Goal: Information Seeking & Learning: Find specific fact

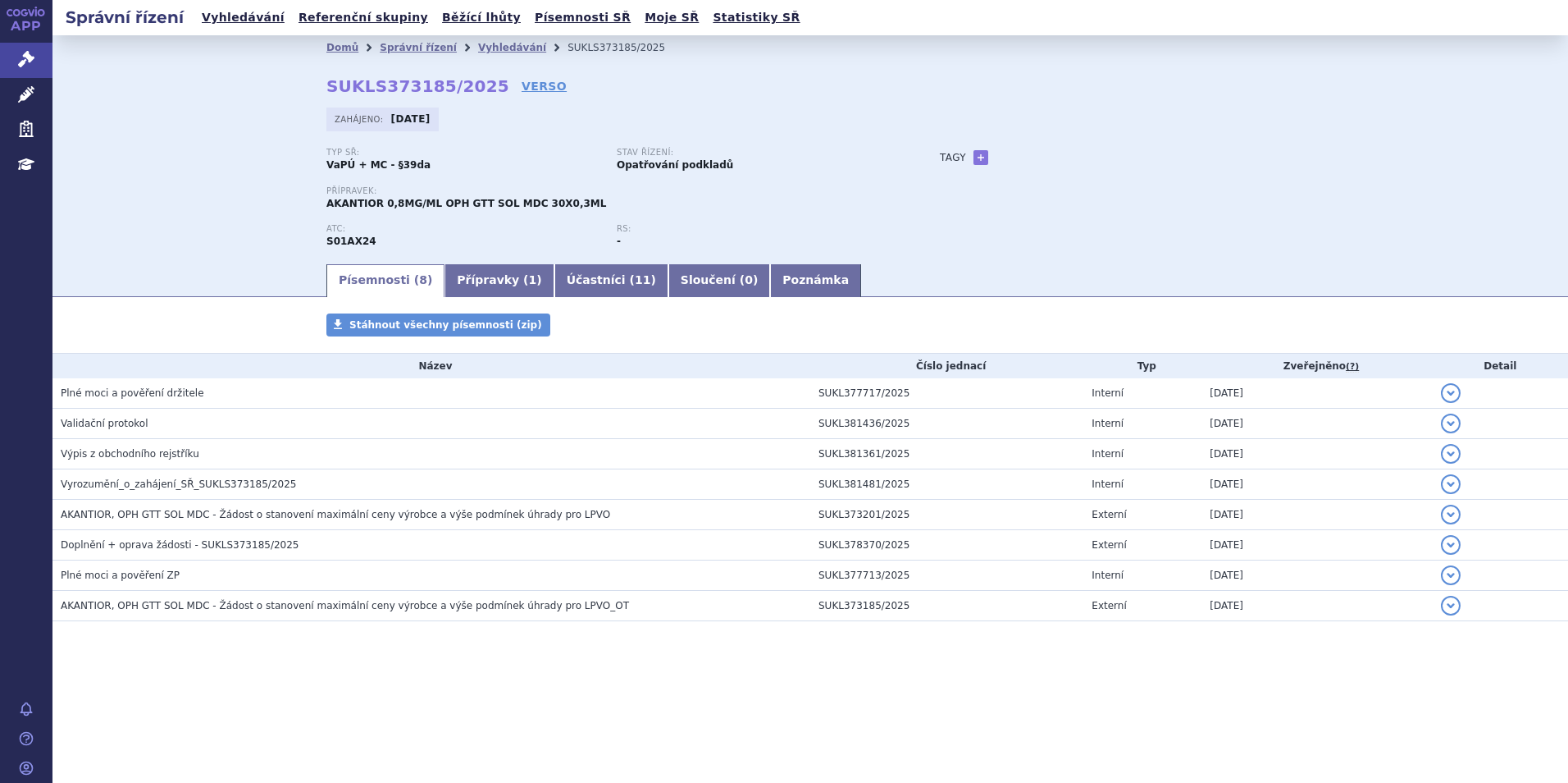
click at [169, 218] on div "Domů Správní řízení Vyhledávání SUKLS373185/2025 SUKLS373185/2025 VERSO Zahájen…" at bounding box center [810, 149] width 1515 height 226
click at [459, 283] on link "Přípravky ( 1 )" at bounding box center [499, 281] width 109 height 33
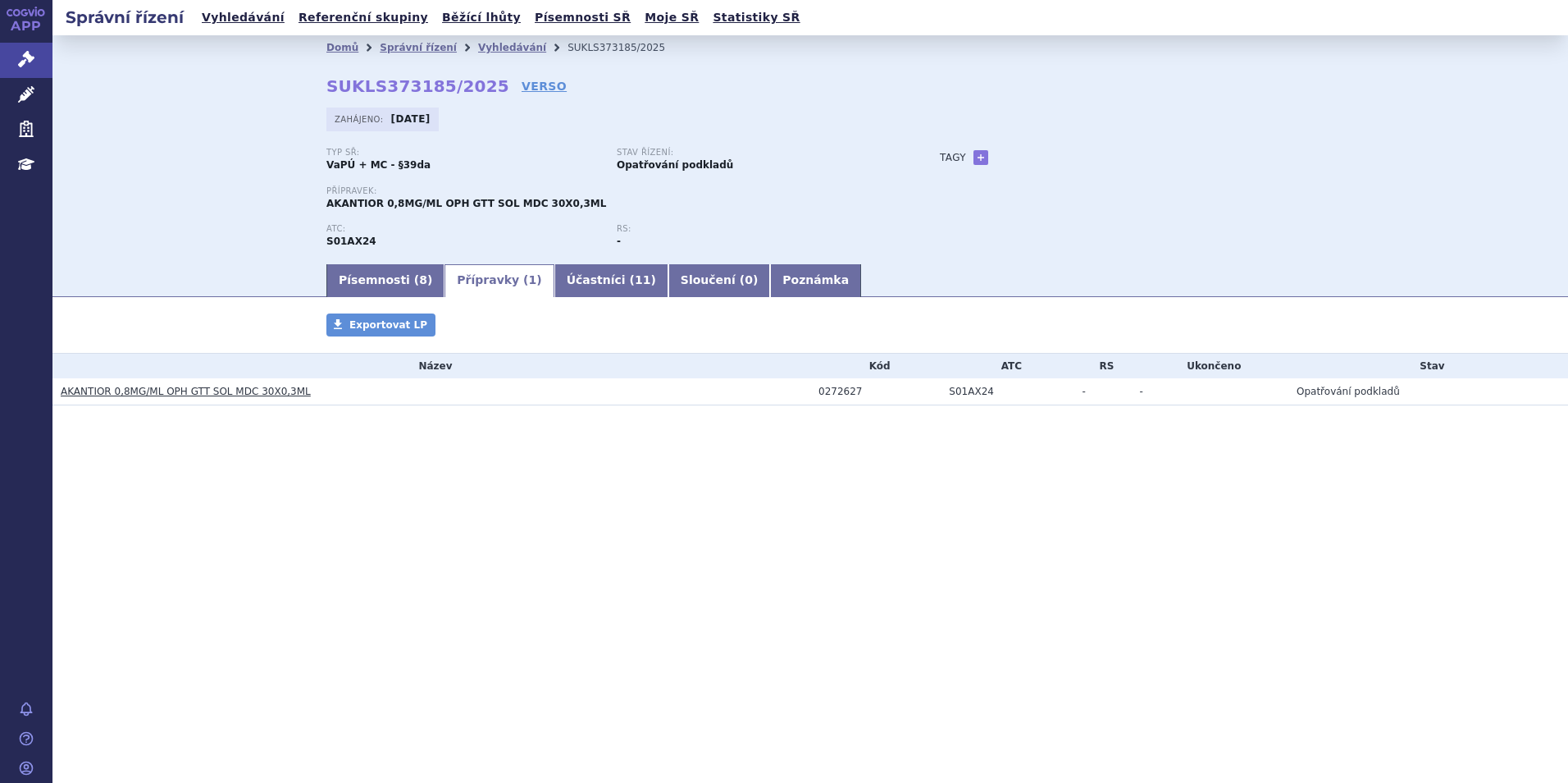
click at [168, 384] on h3 "AKANTIOR 0,8MG/ML OPH GTT SOL MDC 30X0,3ML" at bounding box center [435, 392] width 750 height 17
click at [162, 396] on link "AKANTIOR 0,8MG/ML OPH GTT SOL MDC 30X0,3ML" at bounding box center [185, 392] width 250 height 12
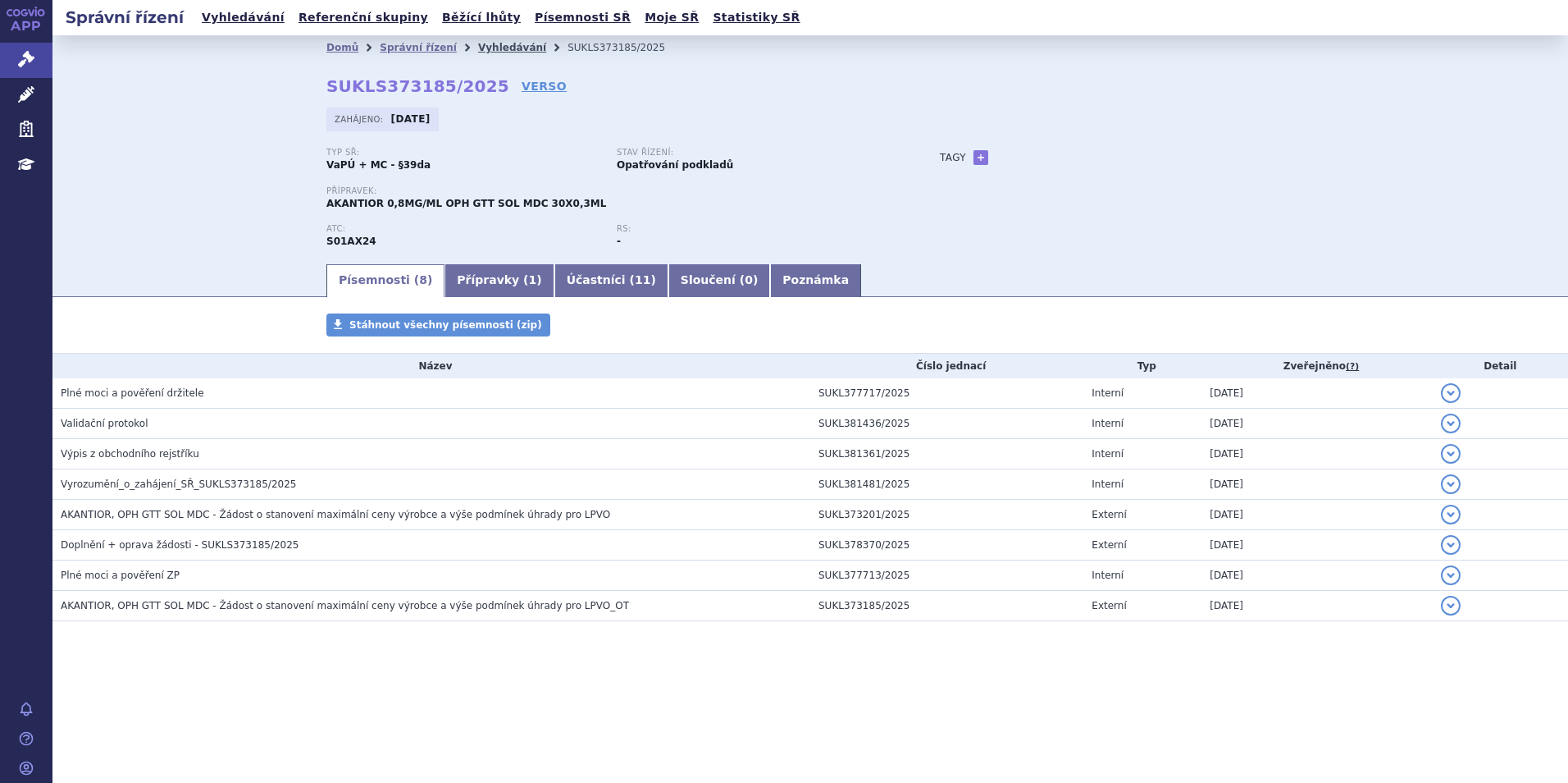
click at [493, 50] on link "Vyhledávání" at bounding box center [512, 48] width 68 height 12
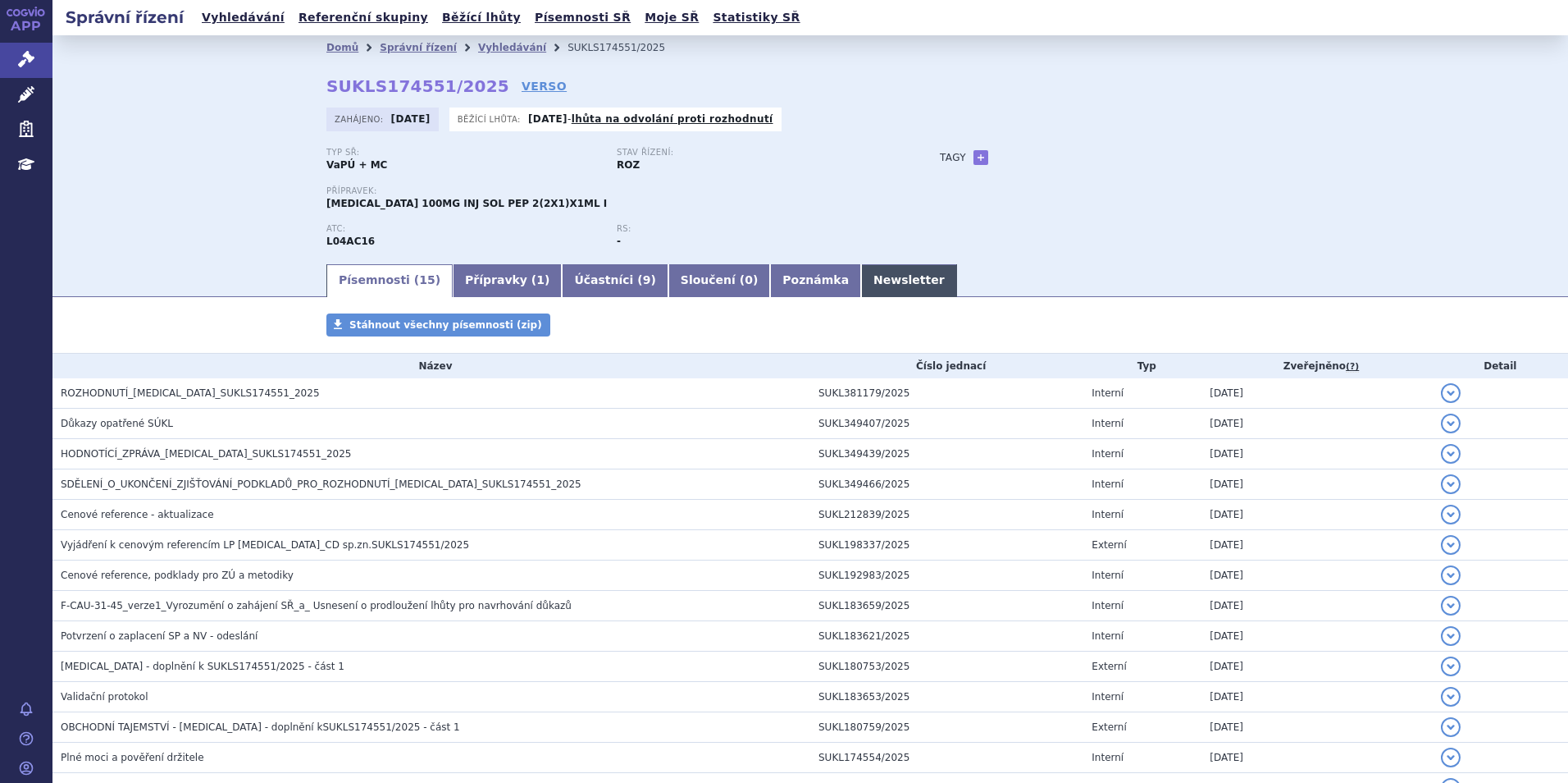
click at [861, 282] on link "Newsletter" at bounding box center [909, 281] width 96 height 33
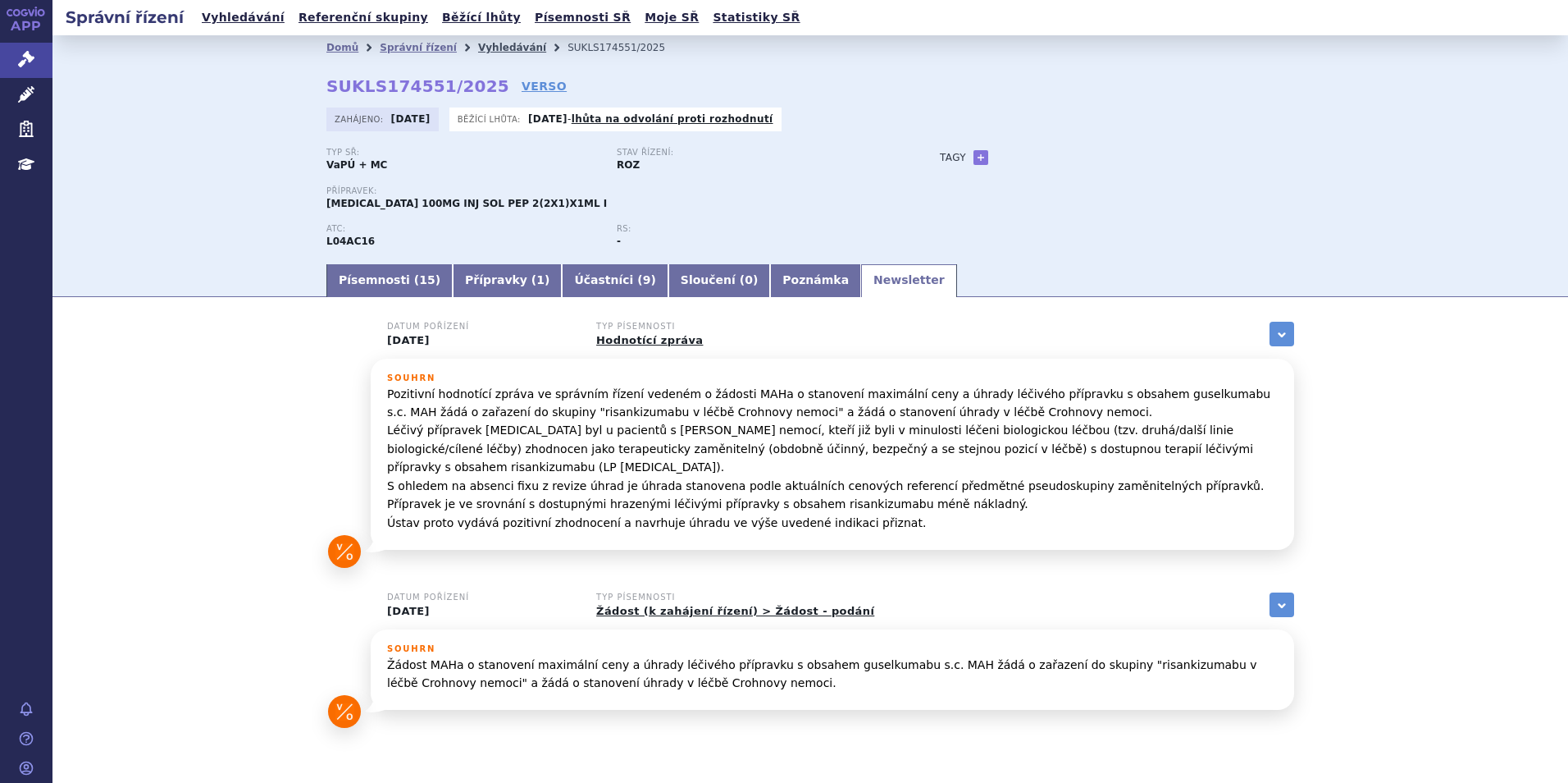
click at [489, 54] on link "Vyhledávání" at bounding box center [512, 48] width 68 height 12
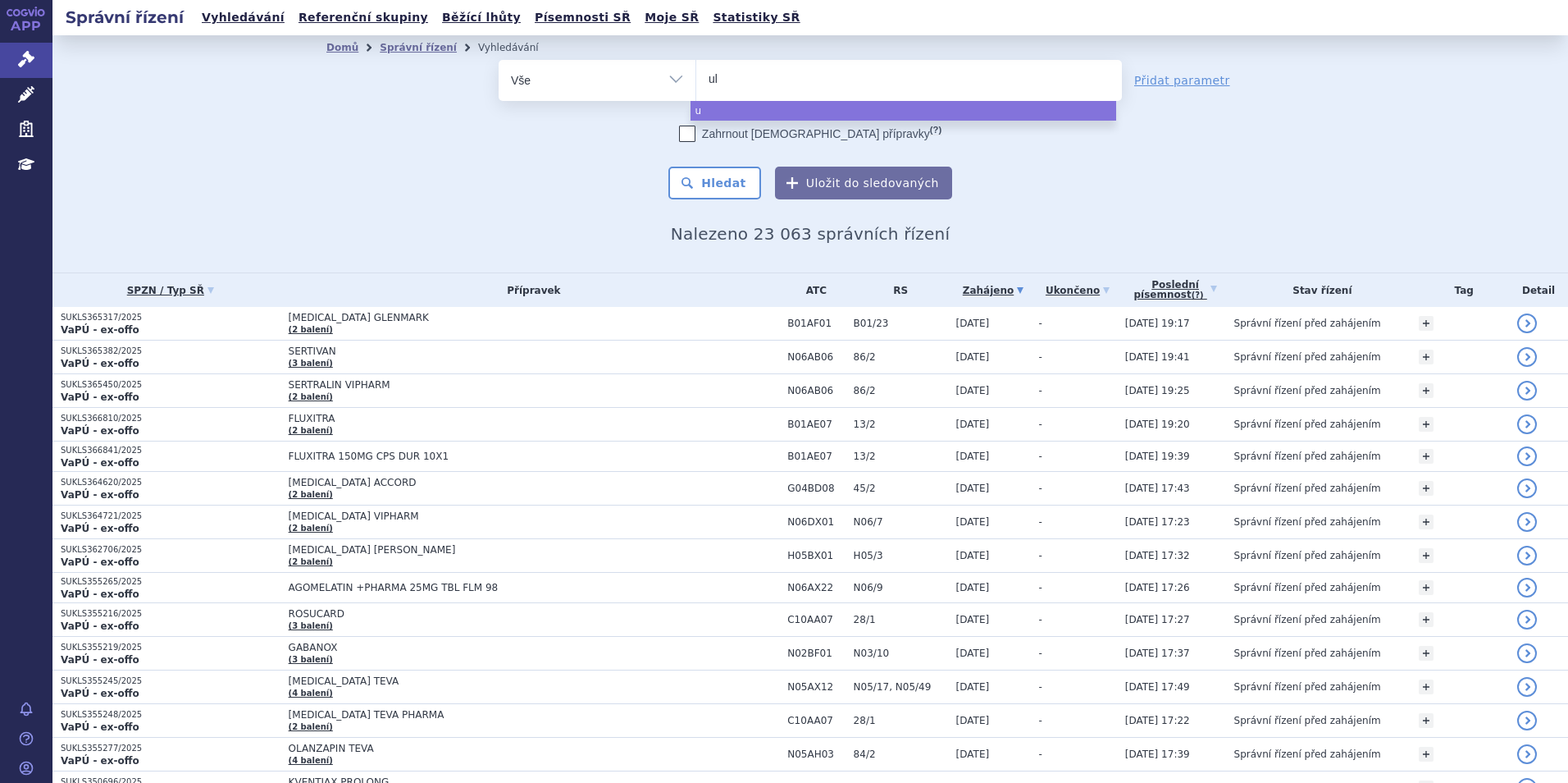
type input "ult"
type input "ultom"
type input "ultomir"
type input "ultomiris"
select select "ultomiris"
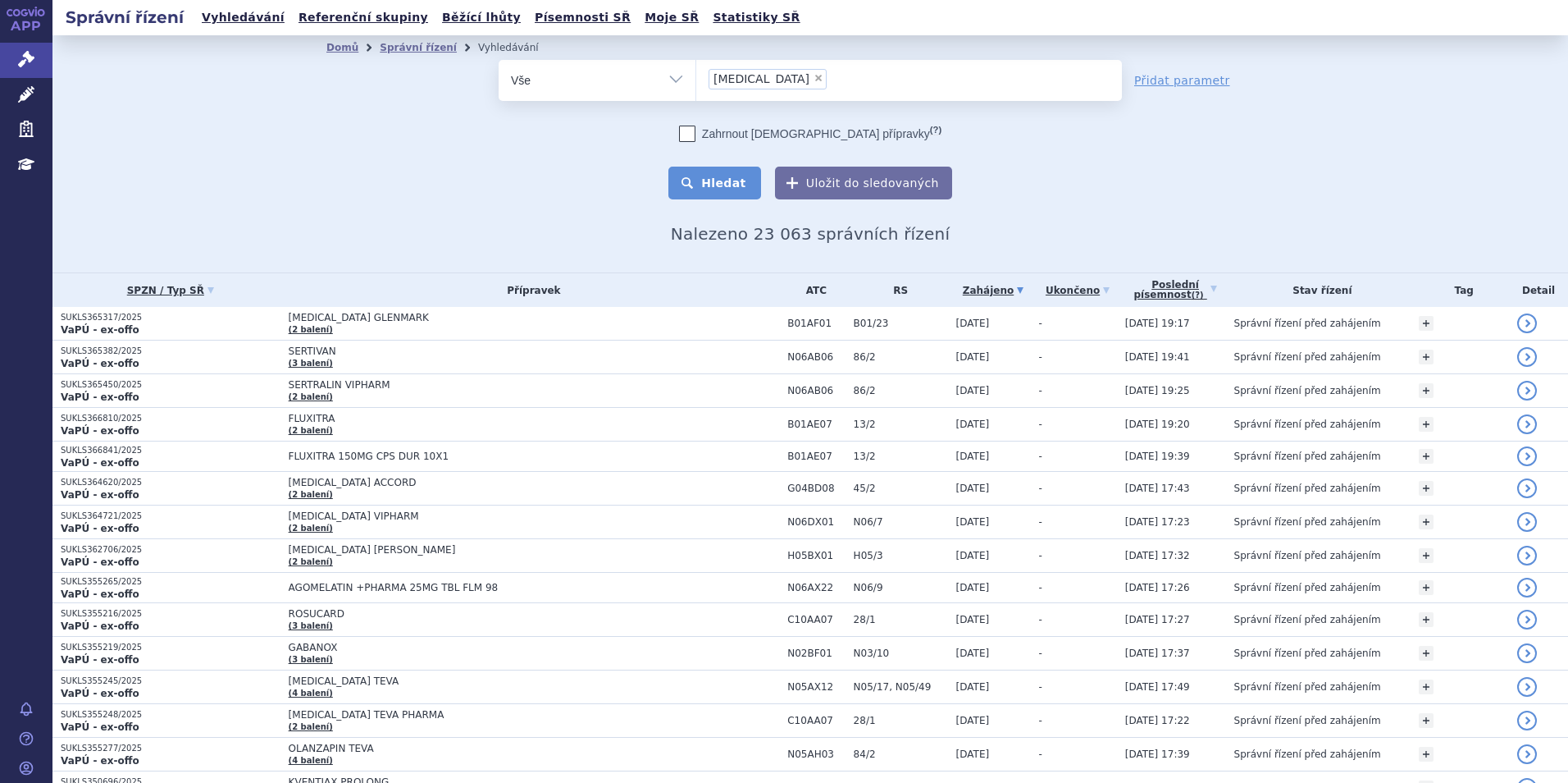
click at [698, 178] on button "Hledat" at bounding box center [714, 183] width 92 height 33
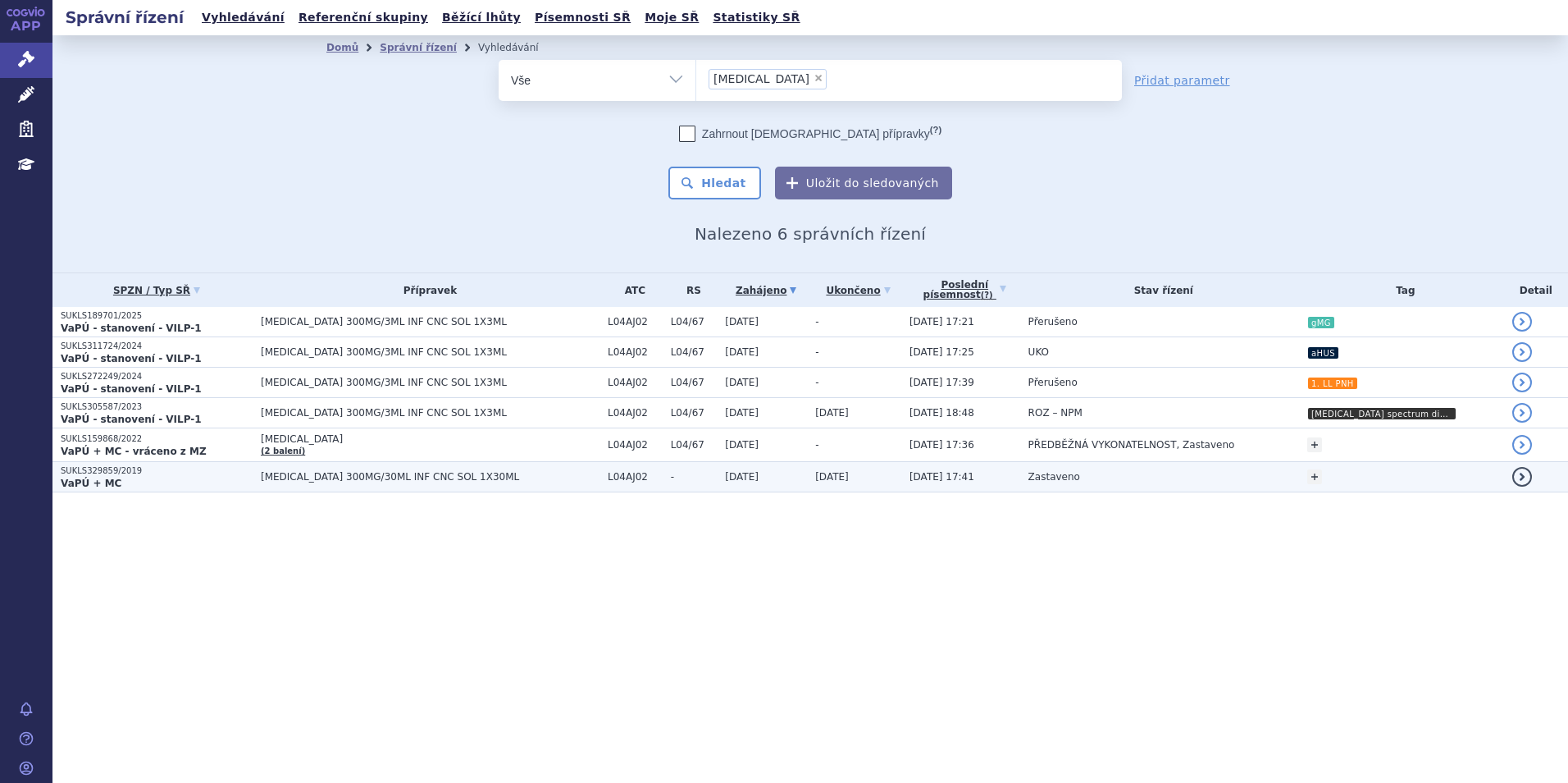
click at [192, 481] on p "VaPÚ + MC" at bounding box center [156, 483] width 192 height 13
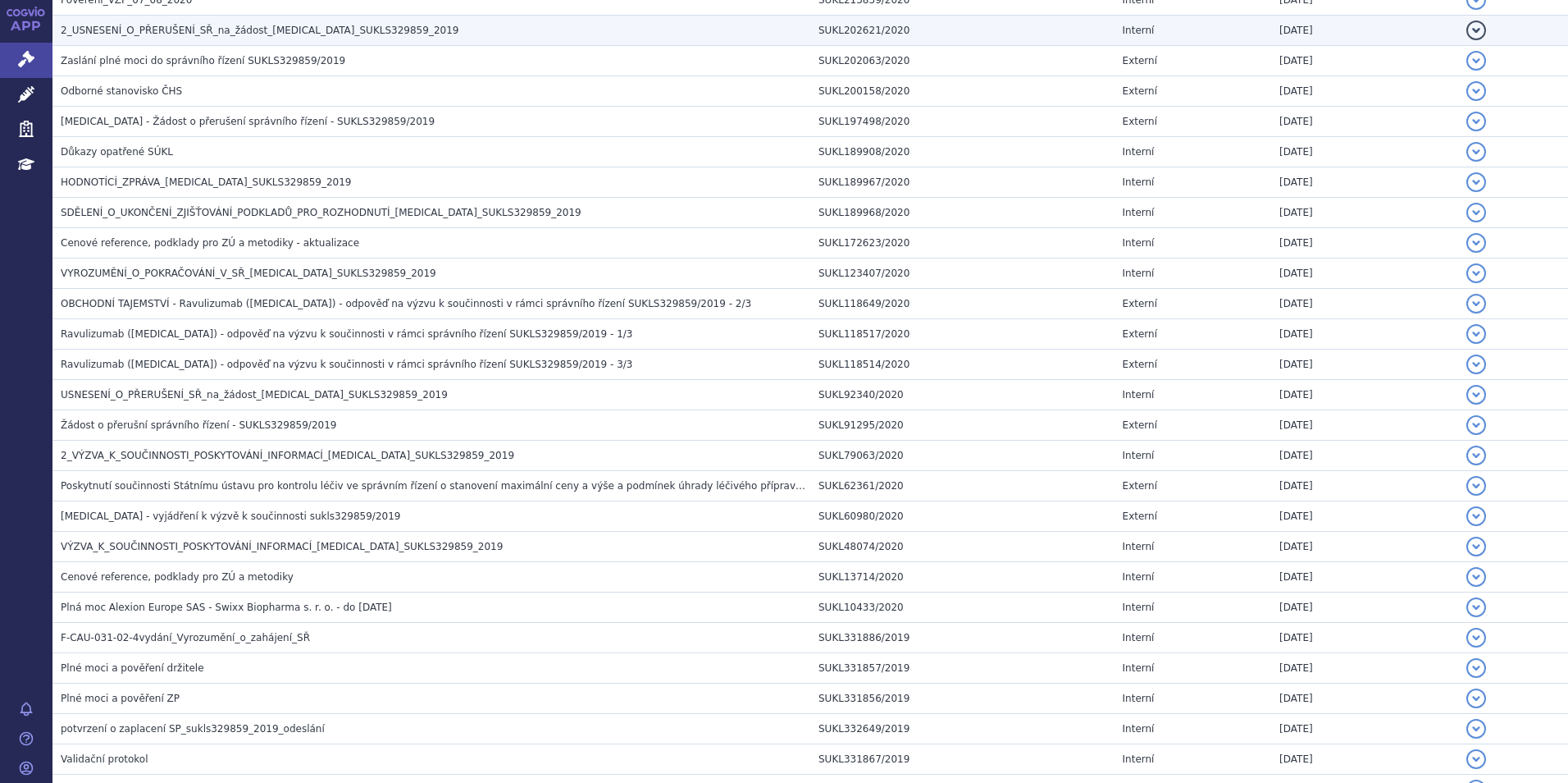
scroll to position [1723, 0]
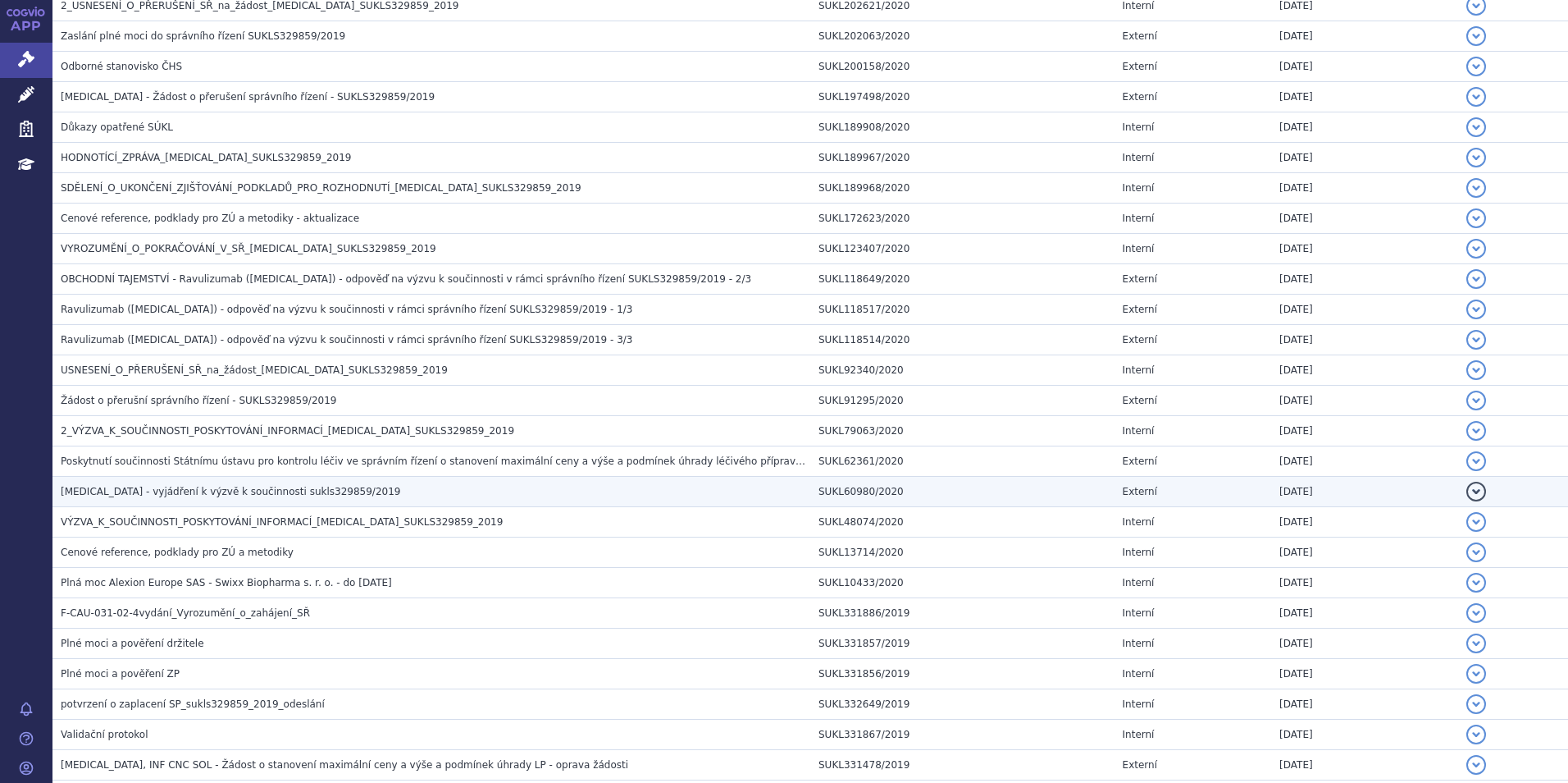
click at [275, 482] on td "ULTOMIRIS - vyjádření k výzvě k součinnosti sukls329859/2019" at bounding box center [432, 491] width 758 height 31
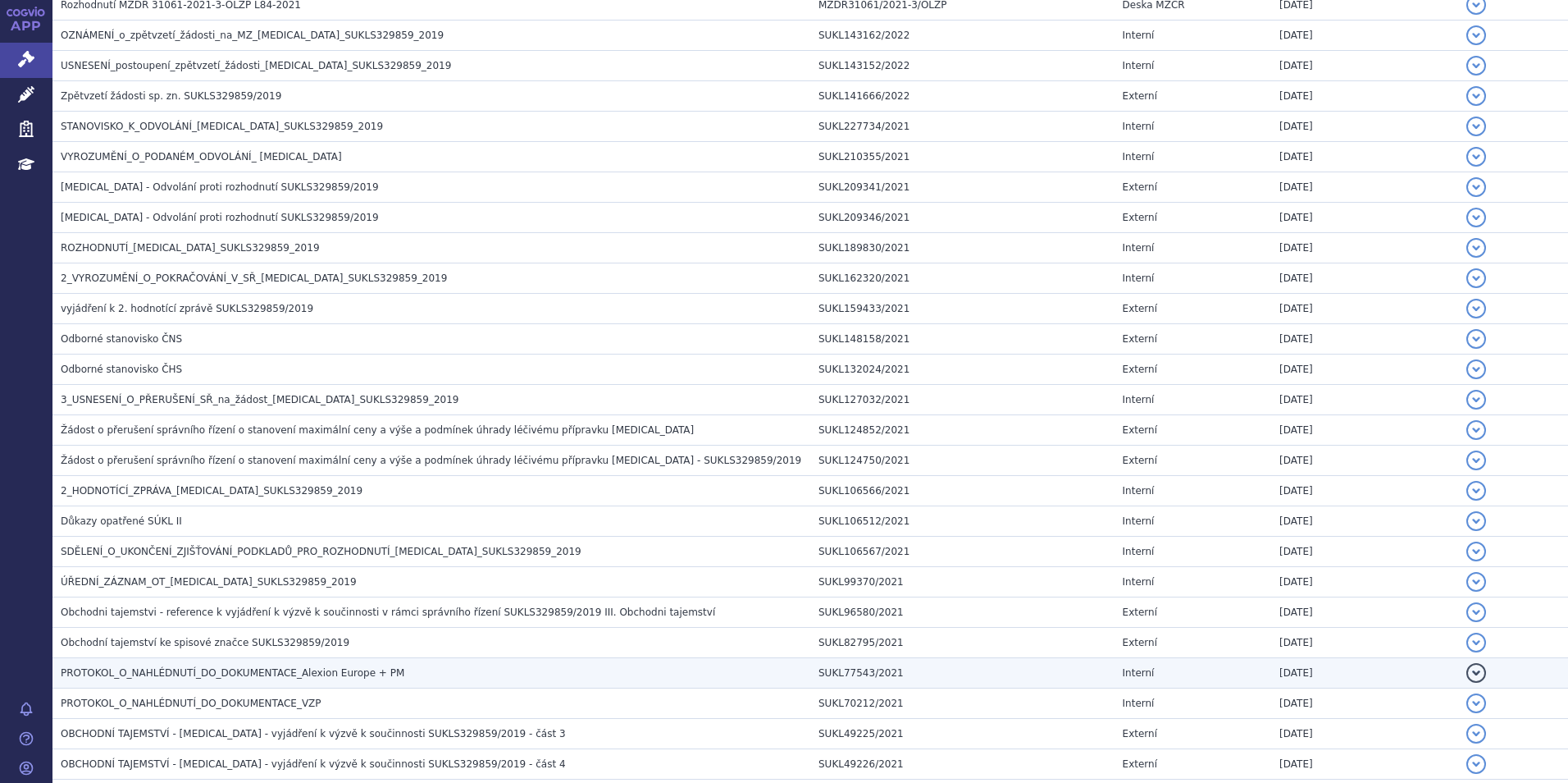
scroll to position [410, 0]
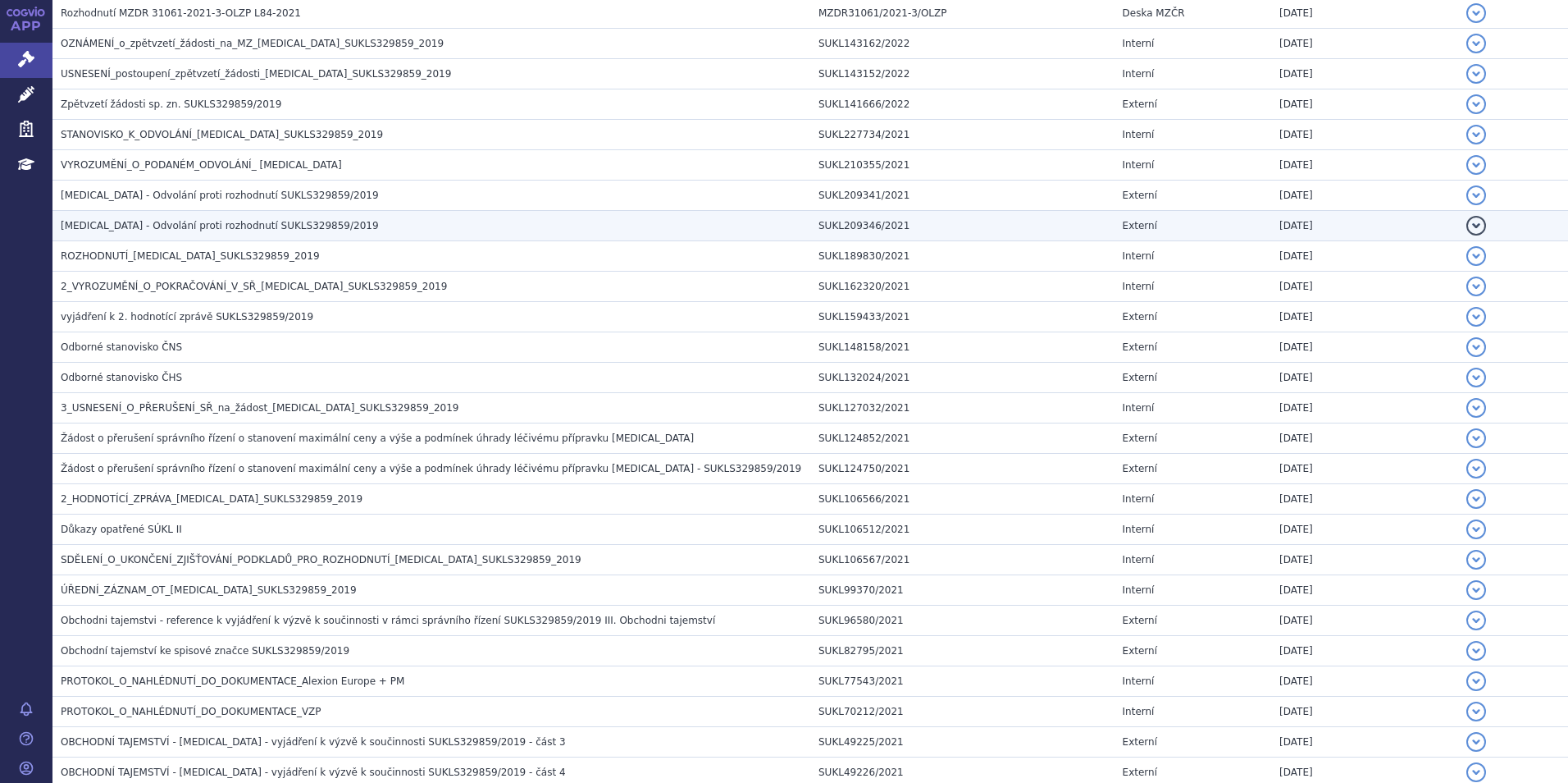
click at [243, 223] on span "Ultomiris - Odvolání proti rozhodnutí SUKLS329859/2019" at bounding box center [219, 225] width 318 height 12
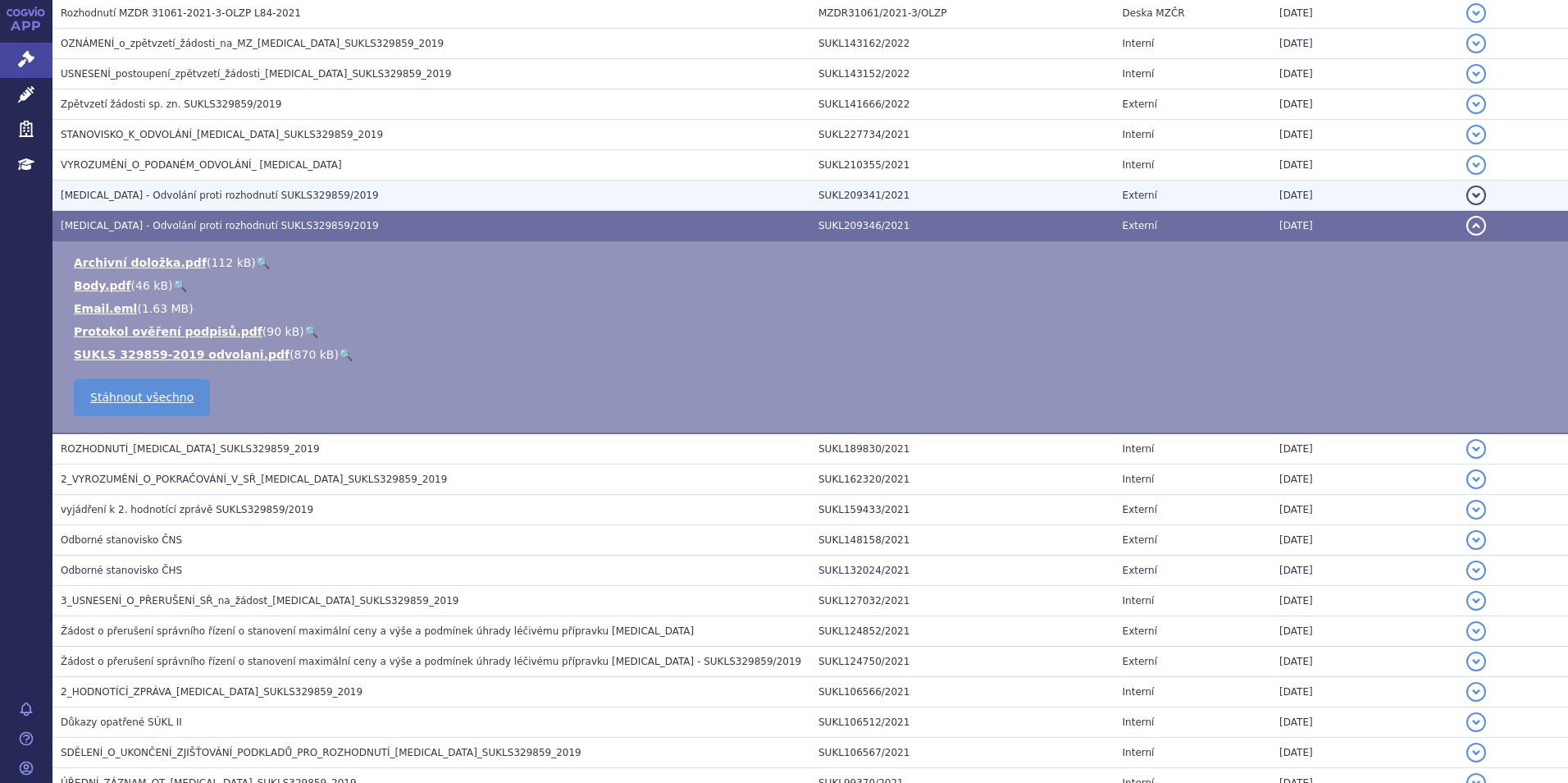
click at [243, 208] on td "Ultomiris - Odvolání proti rozhodnutí SUKLS329859/2019" at bounding box center [432, 196] width 758 height 31
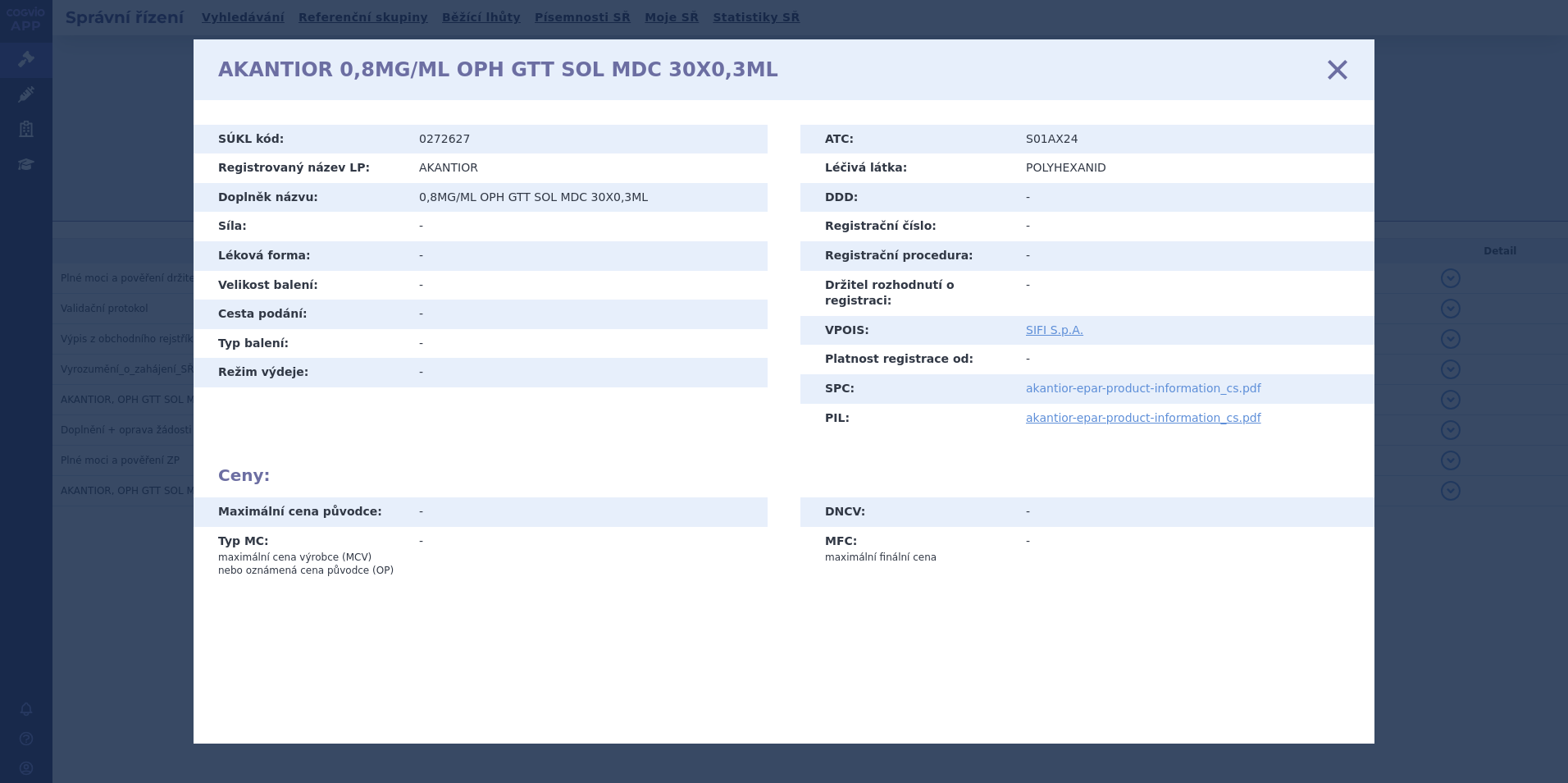
click at [1045, 382] on link "akantior-epar-product-information_cs.pdf" at bounding box center [1143, 388] width 235 height 13
click at [1528, 207] on icon at bounding box center [784, 392] width 1568 height 783
click at [1428, 181] on icon at bounding box center [784, 392] width 1568 height 783
click at [1336, 69] on icon at bounding box center [1338, 69] width 35 height 35
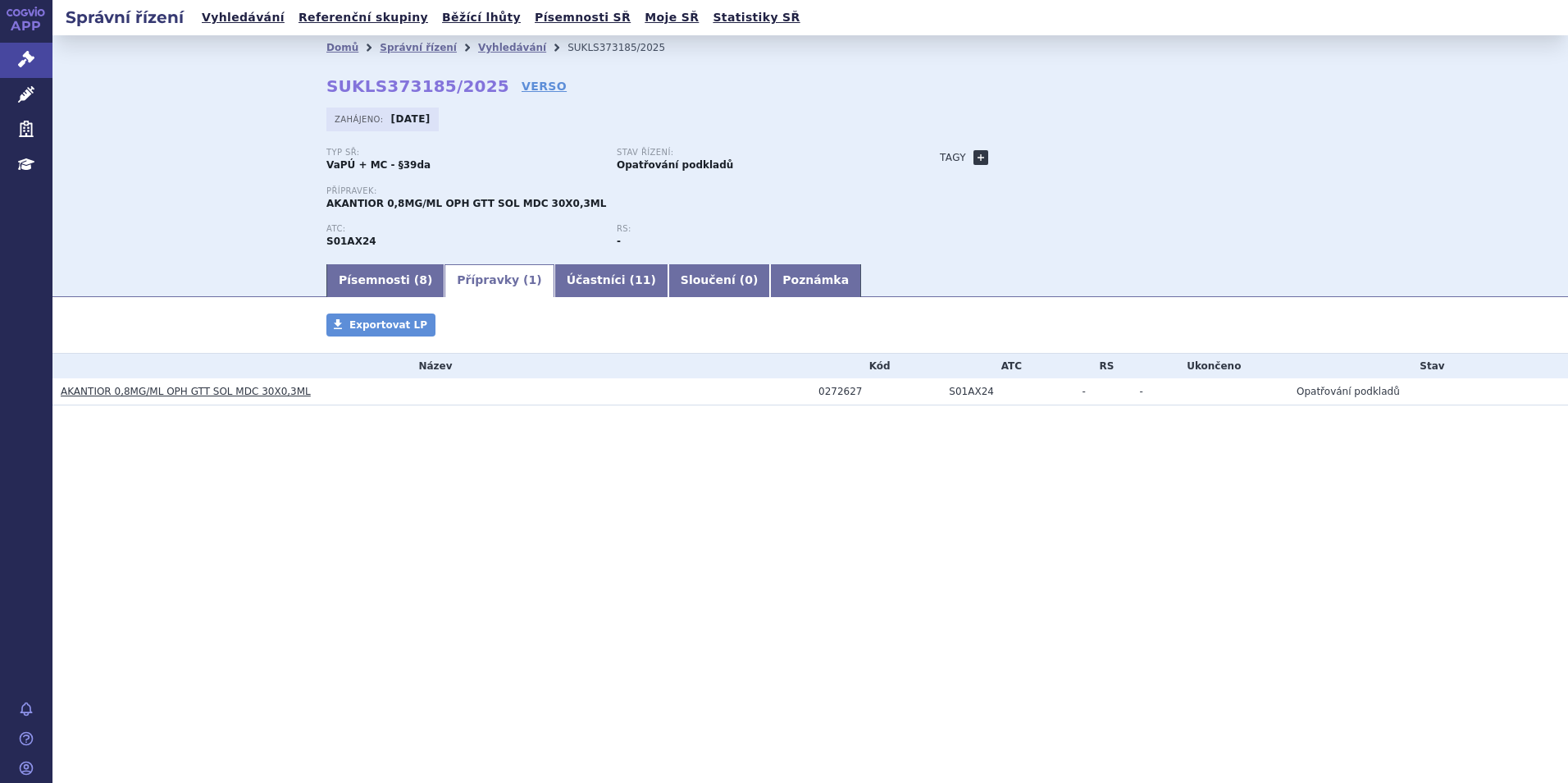
click at [980, 161] on link "+" at bounding box center [981, 158] width 15 height 15
click at [1021, 148] on span at bounding box center [1054, 158] width 118 height 21
type input "akantamébové keratitida"
select select "akantamébové keratitida"
click at [1124, 159] on button "Přidat" at bounding box center [1139, 158] width 42 height 20
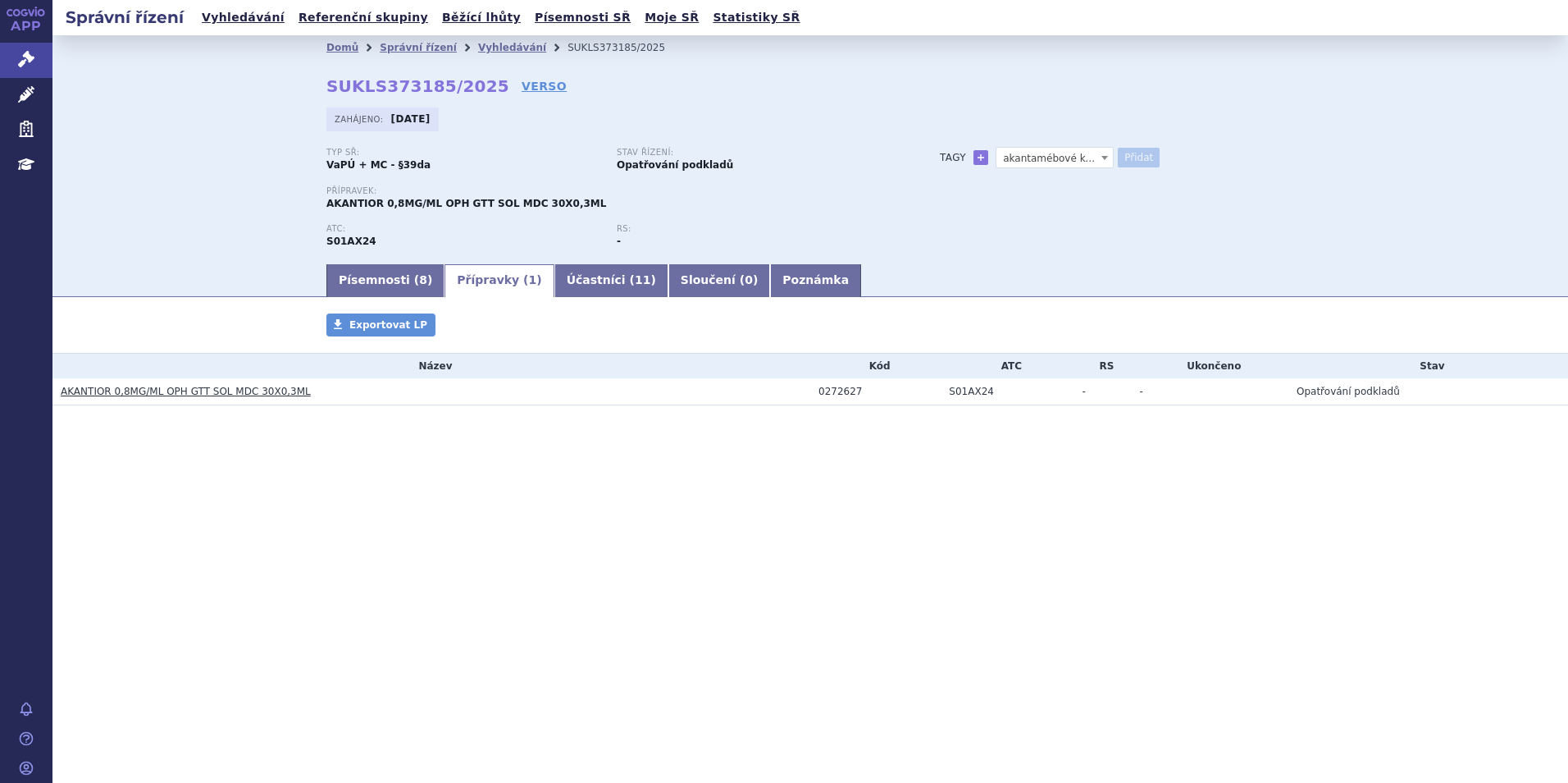
select select
click at [819, 273] on ul "Písemnosti ( 8 ) Přípravky ( 1 ) Účastníci ( 11 ) Sloučení ( 0 ) Poznámka" at bounding box center [810, 280] width 968 height 35
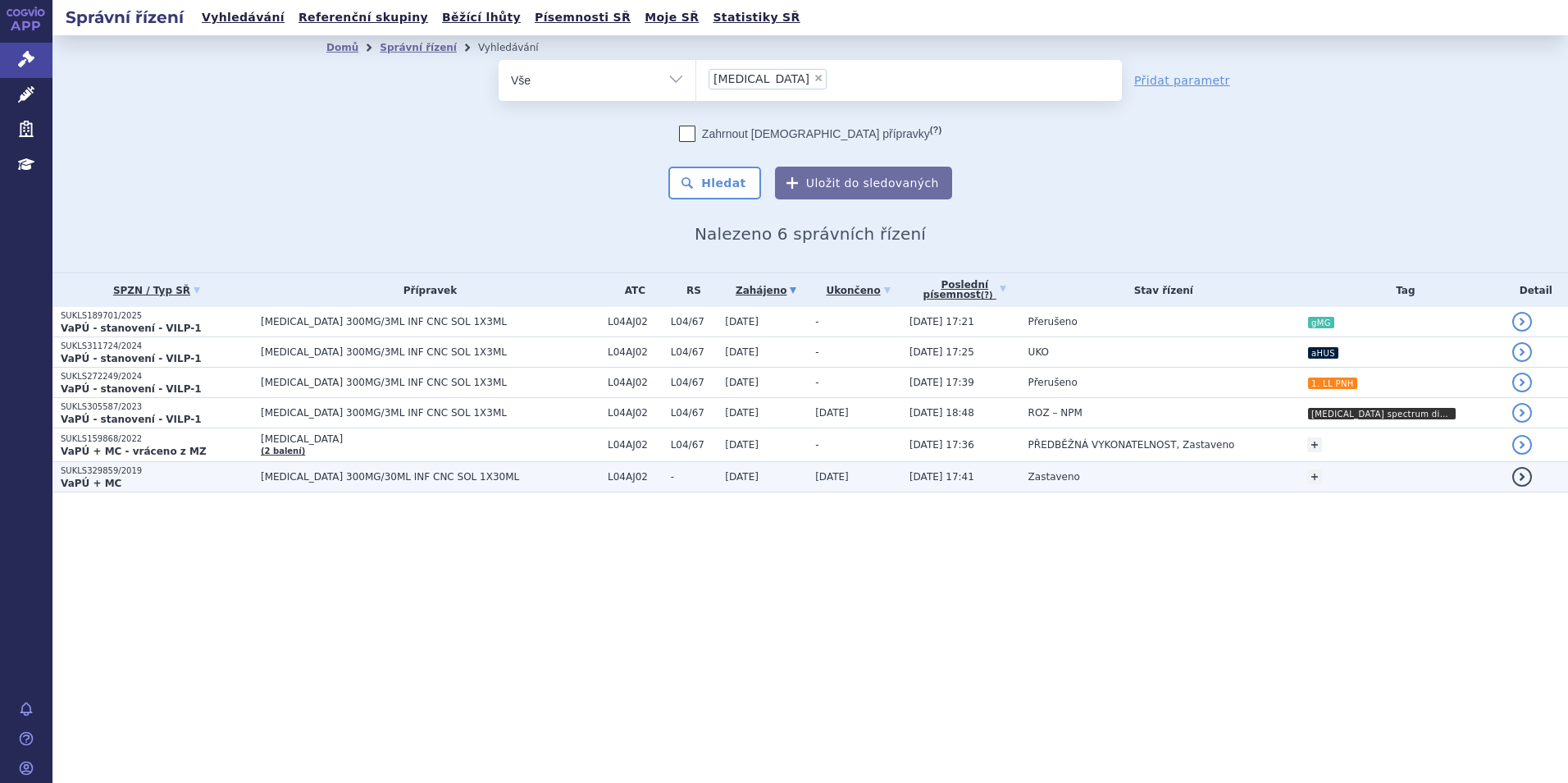
click at [253, 487] on td "[MEDICAL_DATA] 300MG/30ML INF CNC SOL 1X30ML" at bounding box center [426, 477] width 347 height 31
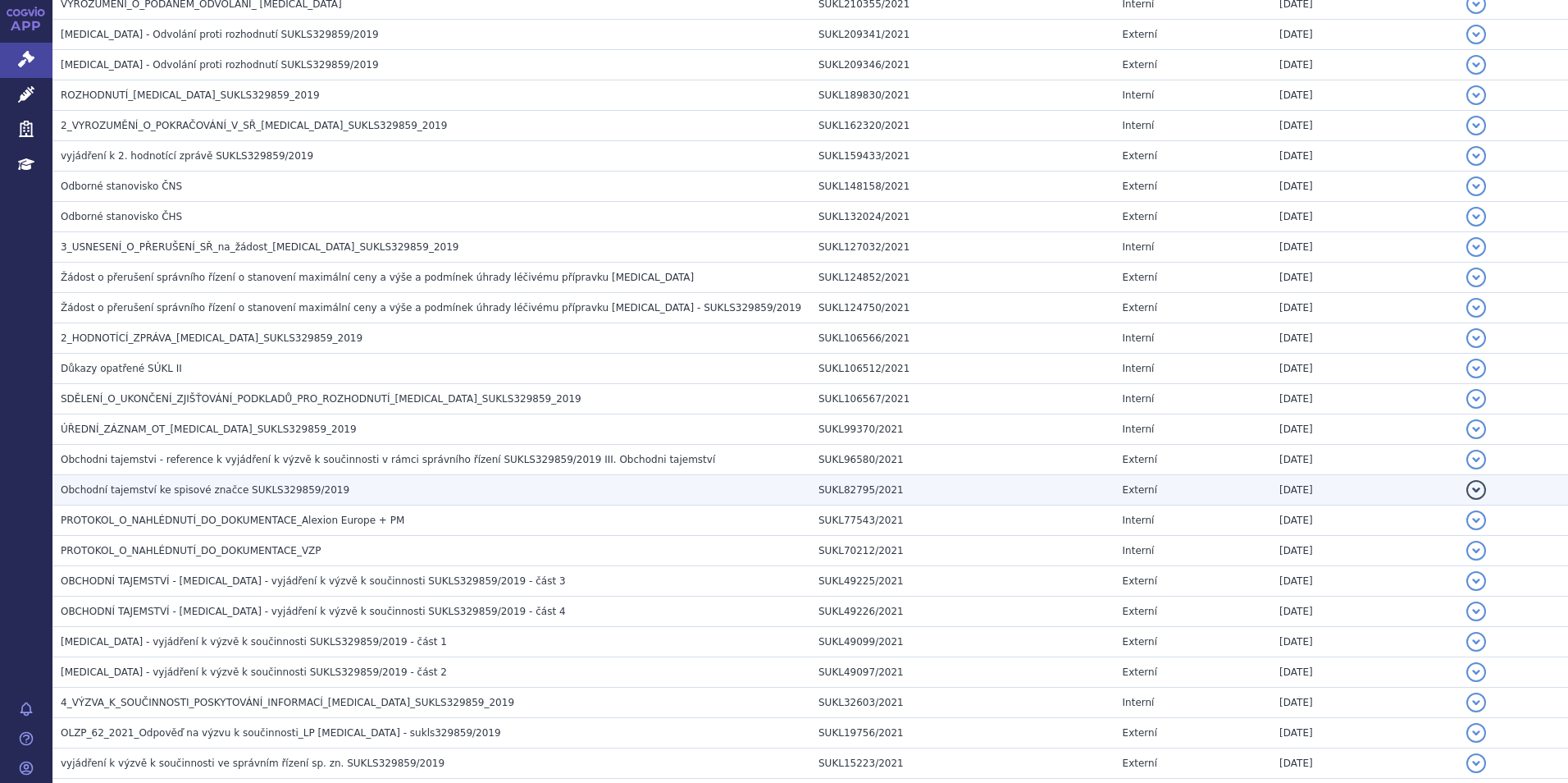
scroll to position [574, 0]
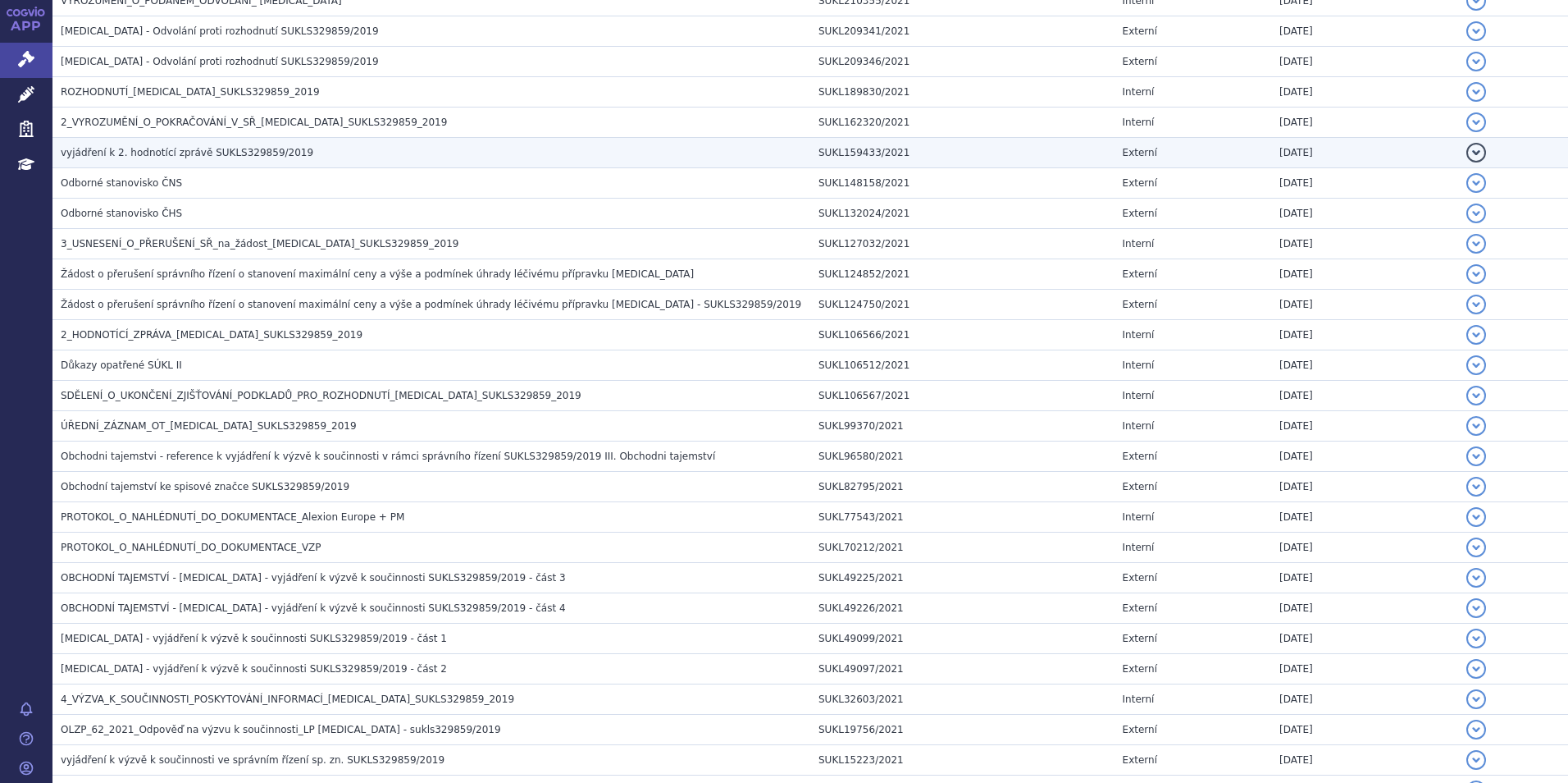
click at [285, 154] on h3 "vyjádření k 2. hodnotící zprávě SUKLS329859/2019" at bounding box center [435, 153] width 750 height 17
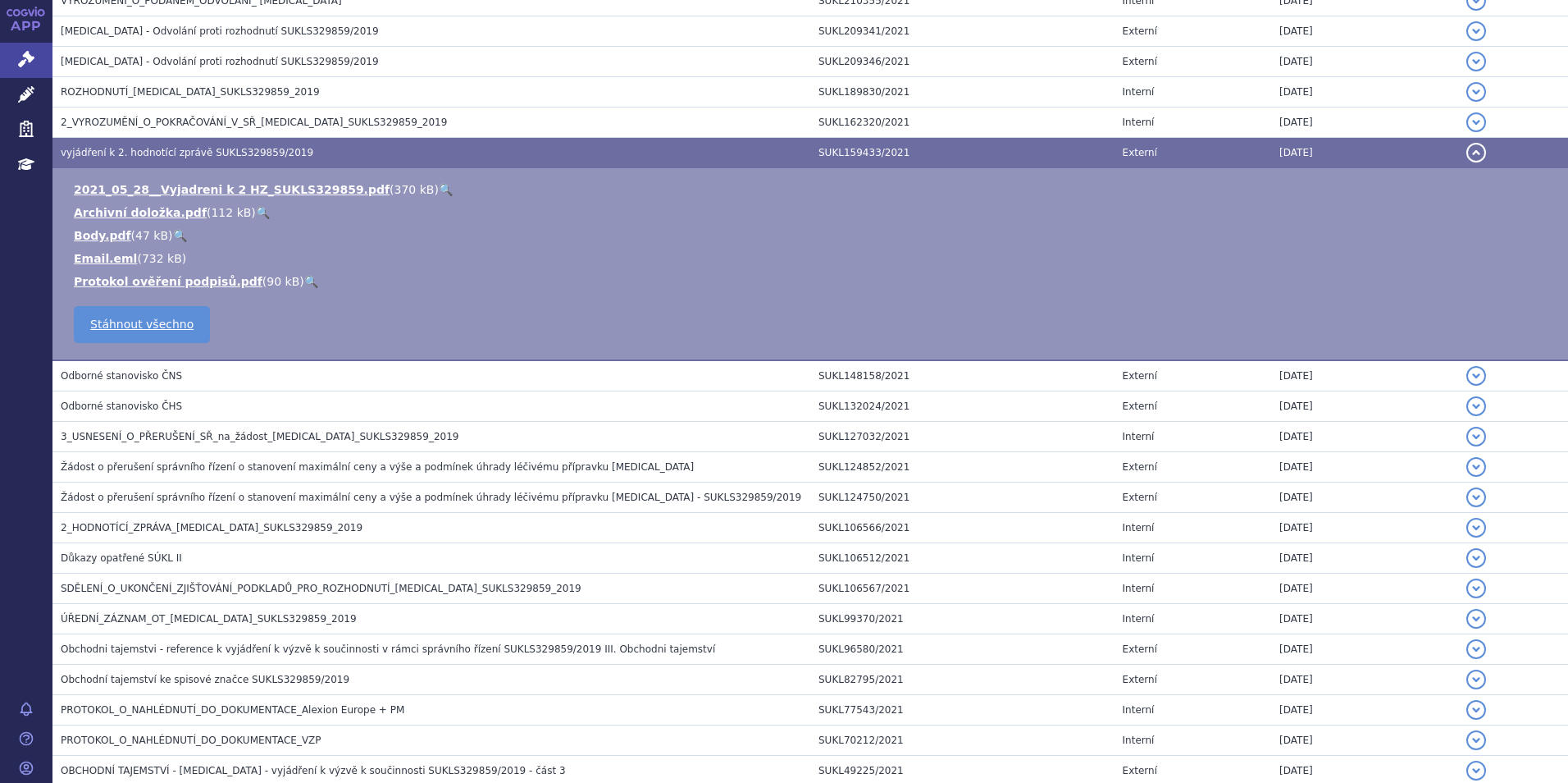
click at [438, 195] on link "🔍" at bounding box center [445, 189] width 14 height 13
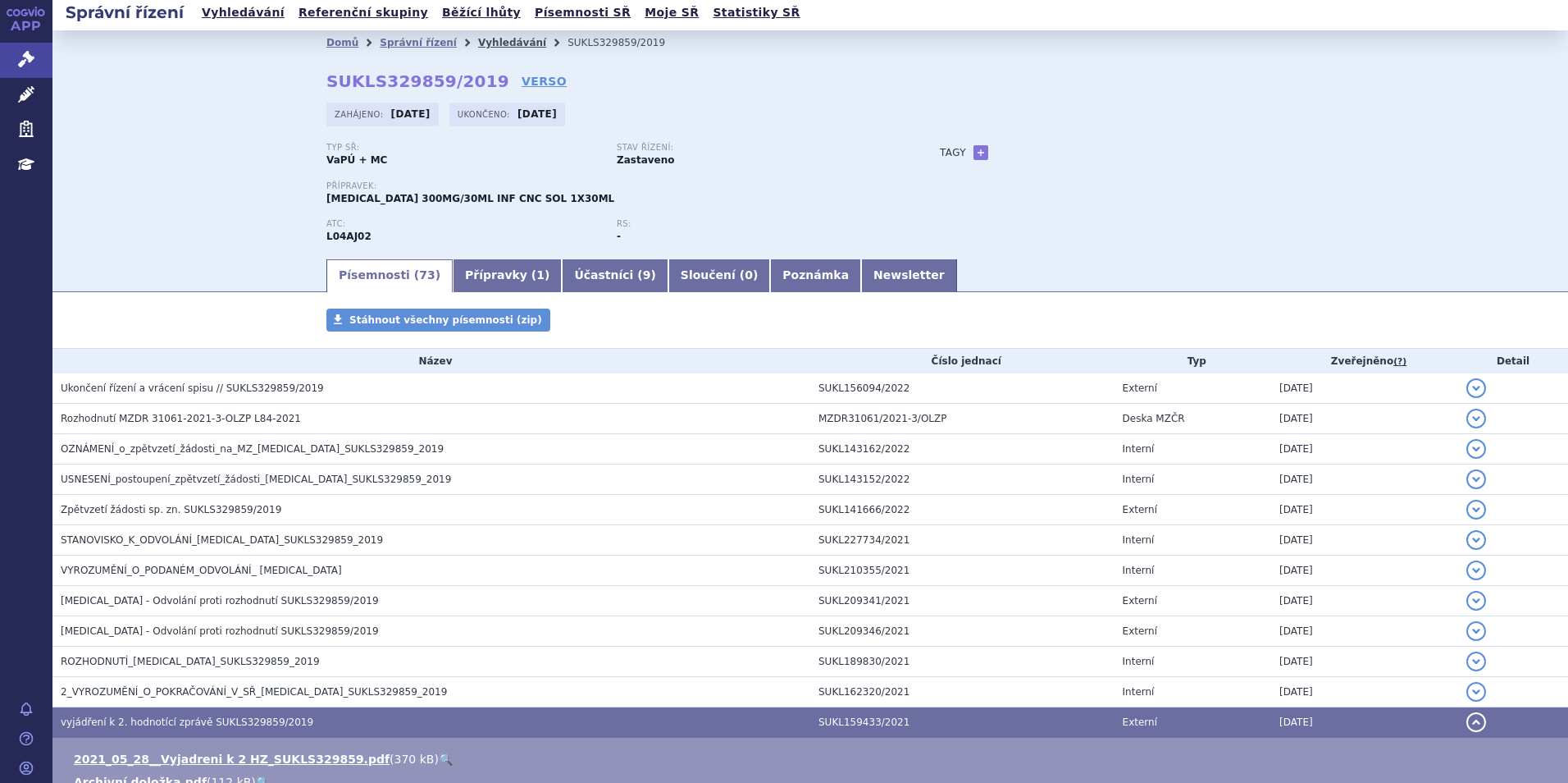
scroll to position [0, 0]
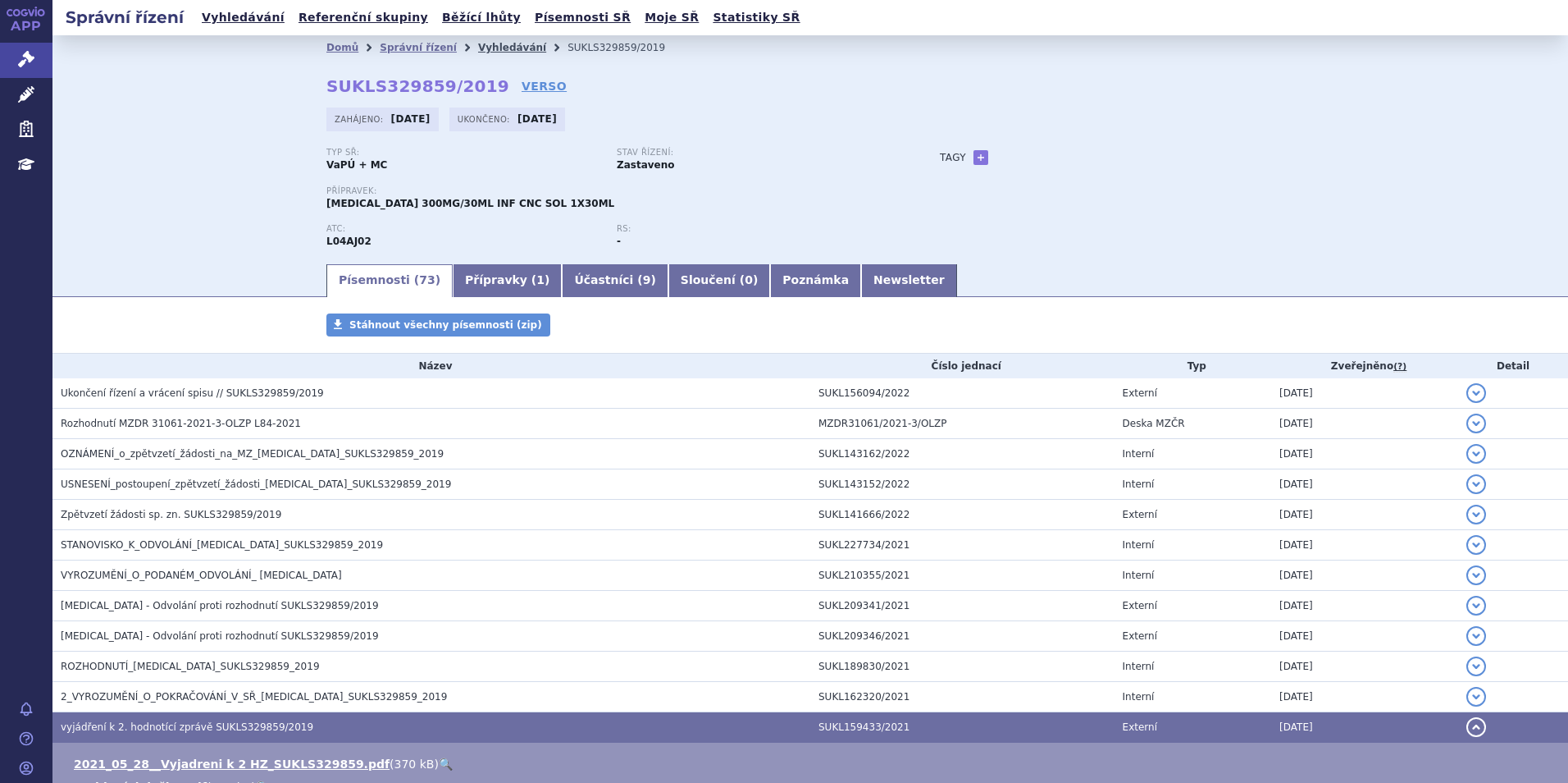
click at [478, 44] on link "Vyhledávání" at bounding box center [512, 48] width 68 height 12
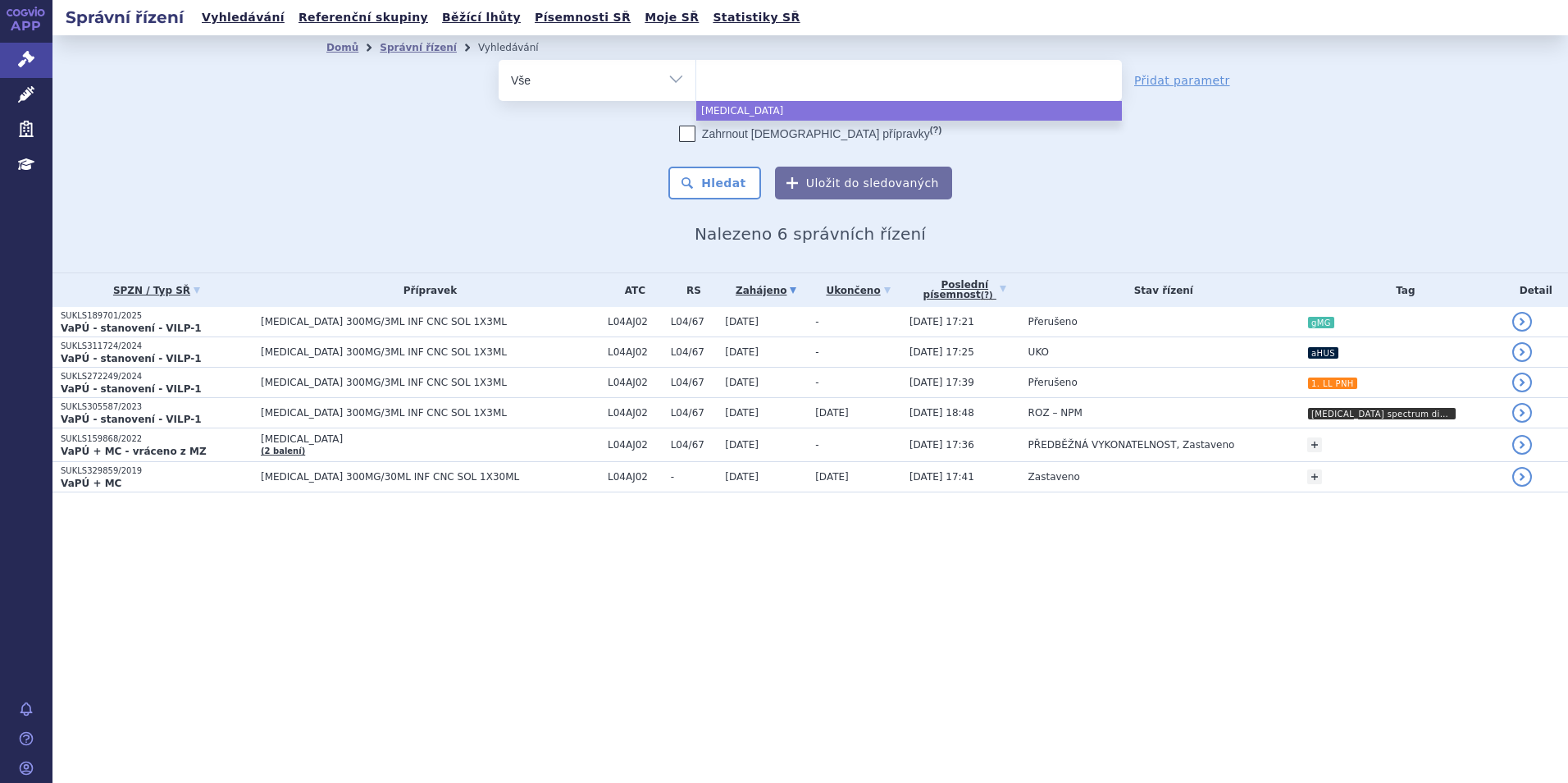
click at [766, 74] on ul at bounding box center [908, 78] width 425 height 35
click at [696, 74] on select "ultomiris" at bounding box center [695, 80] width 1 height 41
select select "ultomiris"
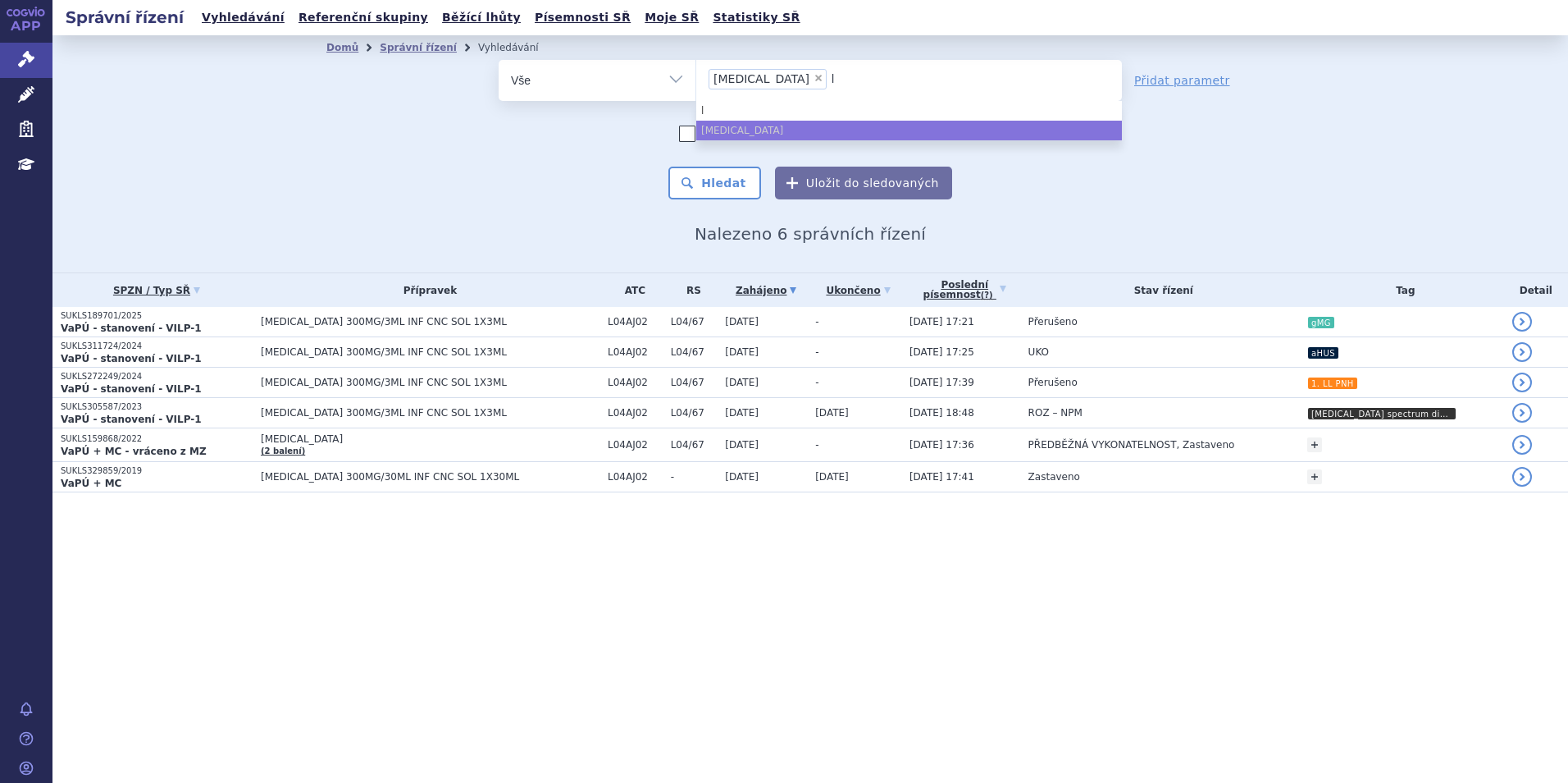
type input "ly"
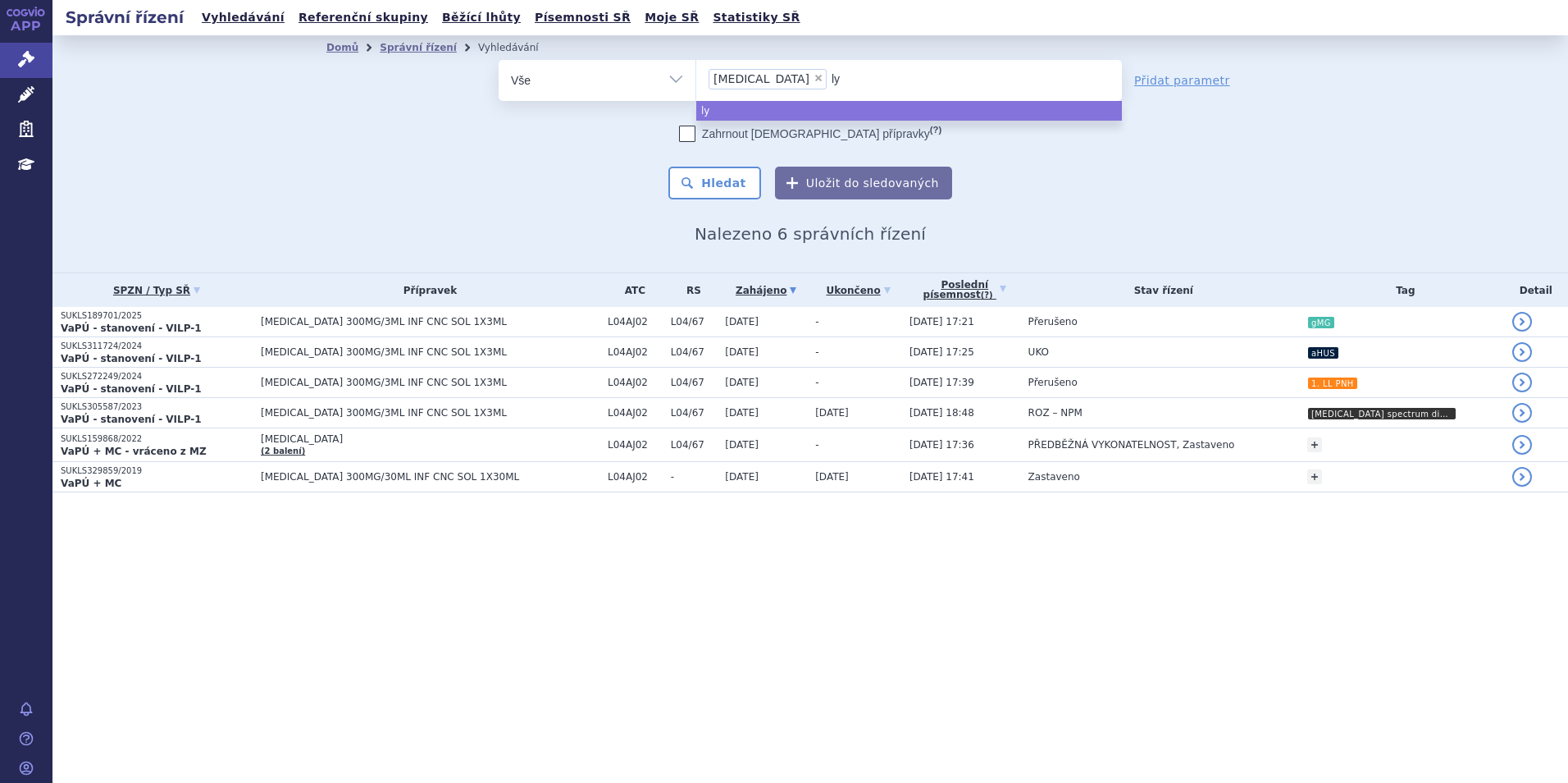
type input "lyn"
type input "ly"
type input "l"
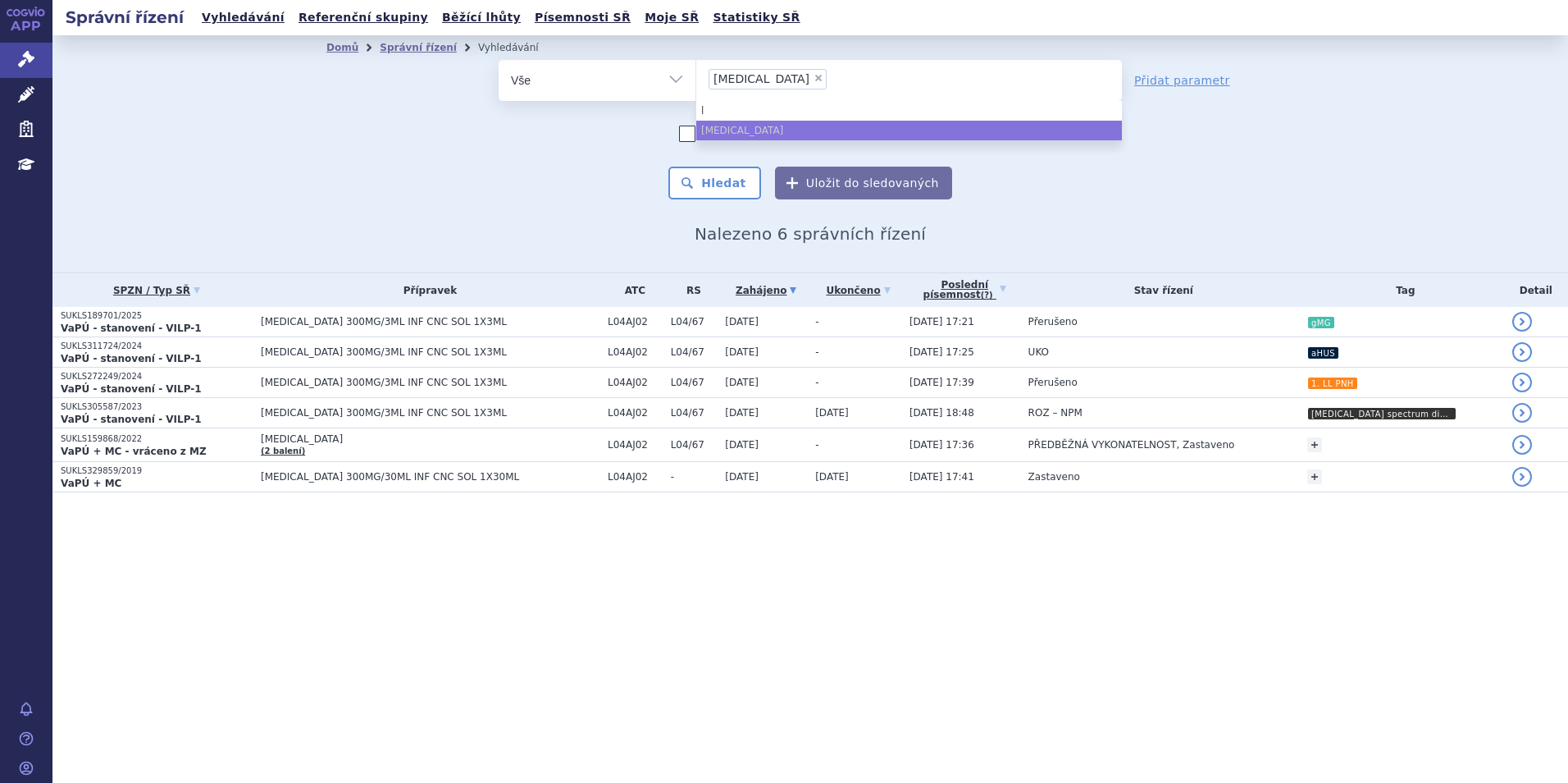
select select
type input "ultomiris"
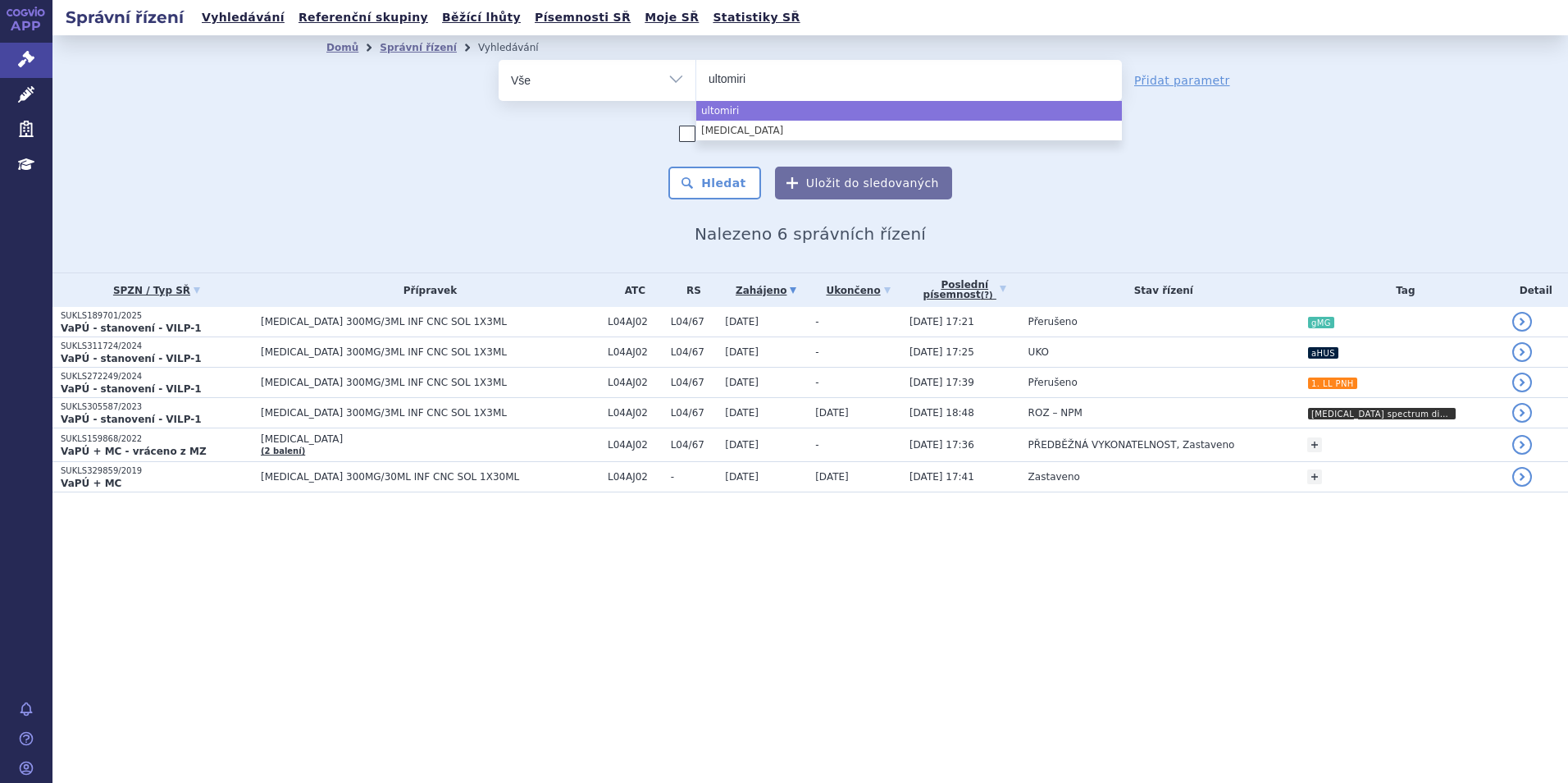
type input "ultomir"
type input "u"
type input "lyn"
type input "lynpa"
type input "lynparz"
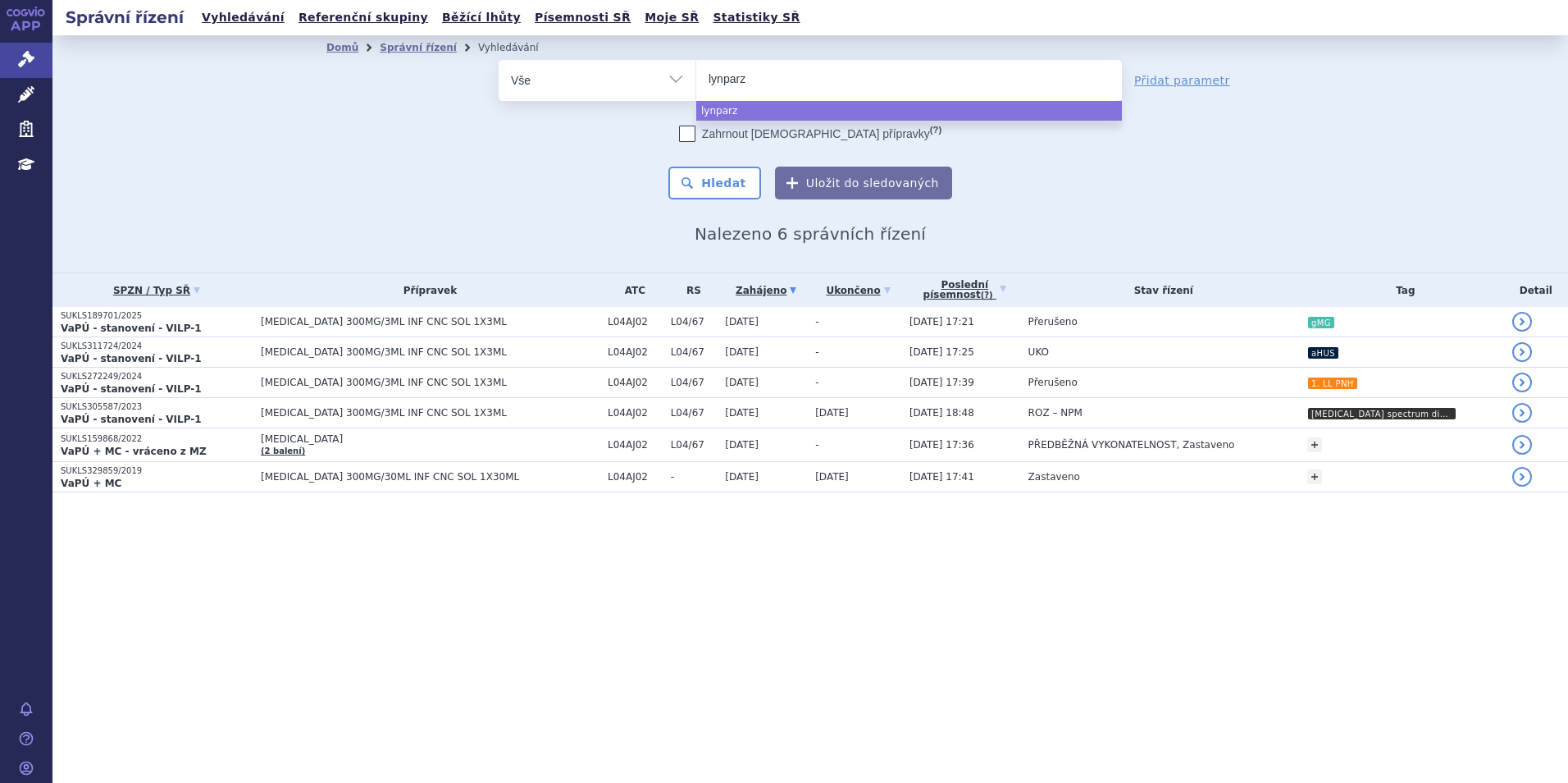
type input "lynparza"
select select "lynparza"
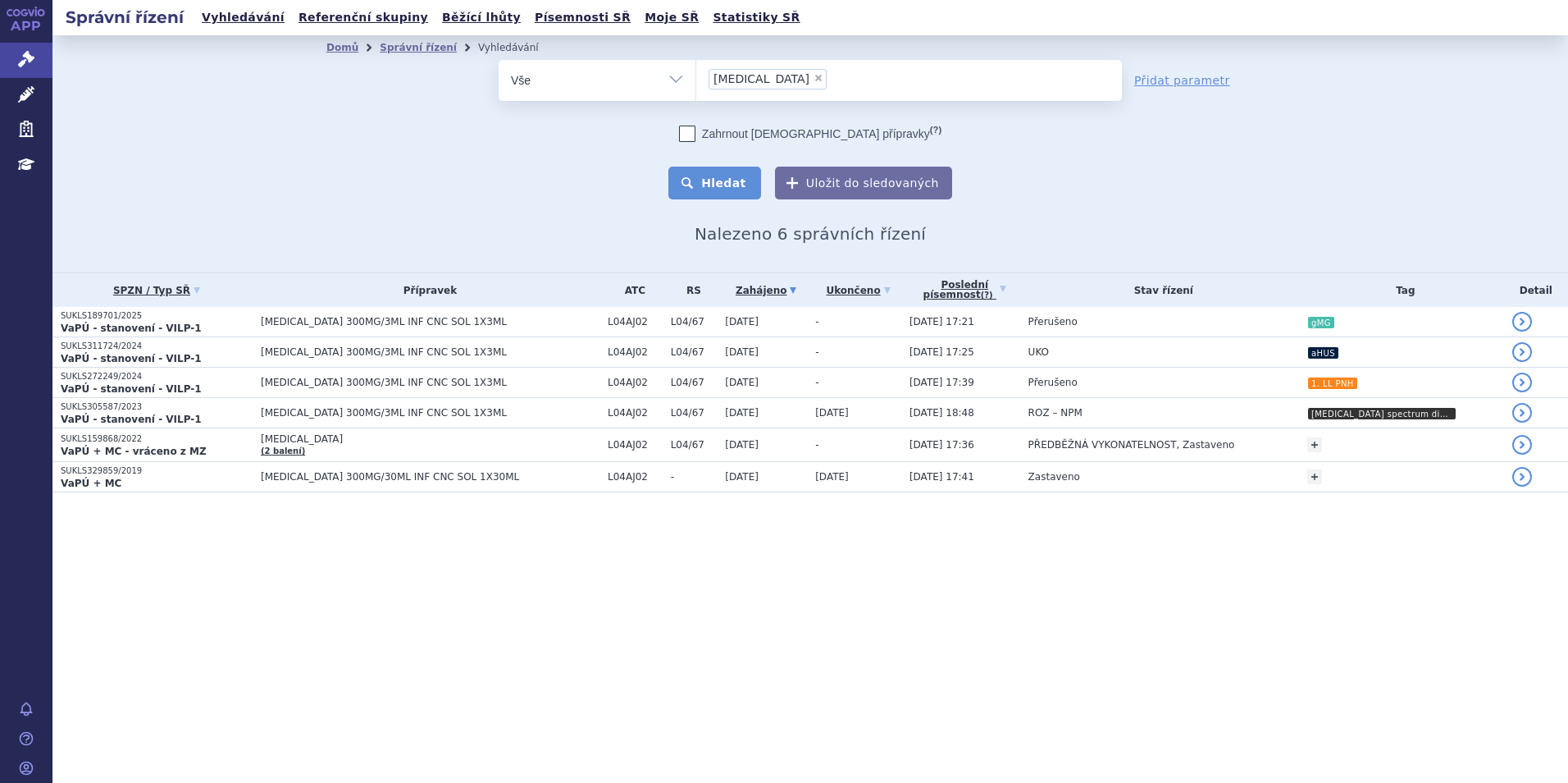
click at [709, 178] on button "Hledat" at bounding box center [714, 183] width 92 height 33
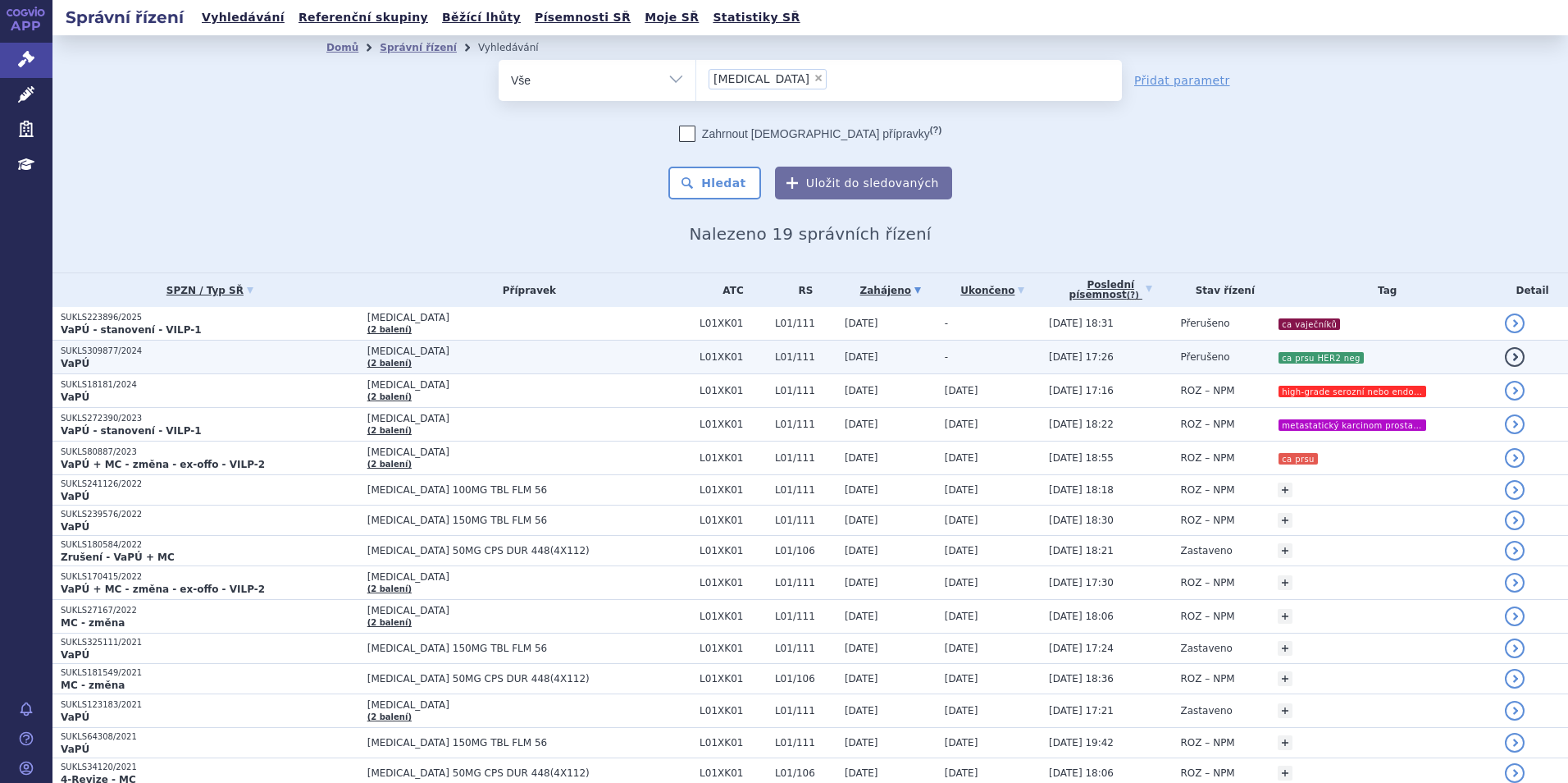
click at [463, 363] on td "LYNPARZA (2 balení)" at bounding box center [525, 357] width 332 height 34
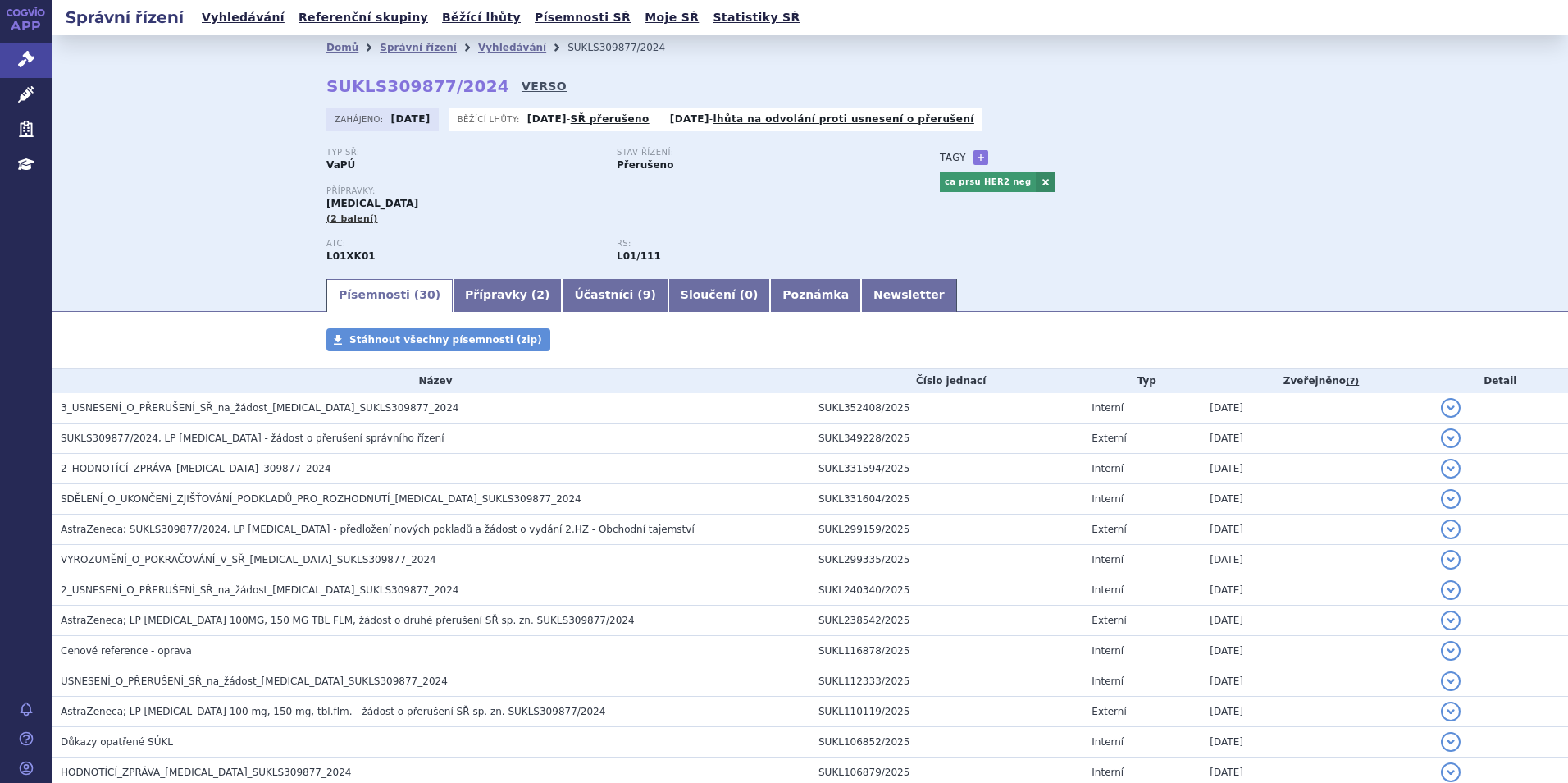
click at [522, 87] on link "VERSO" at bounding box center [544, 86] width 45 height 17
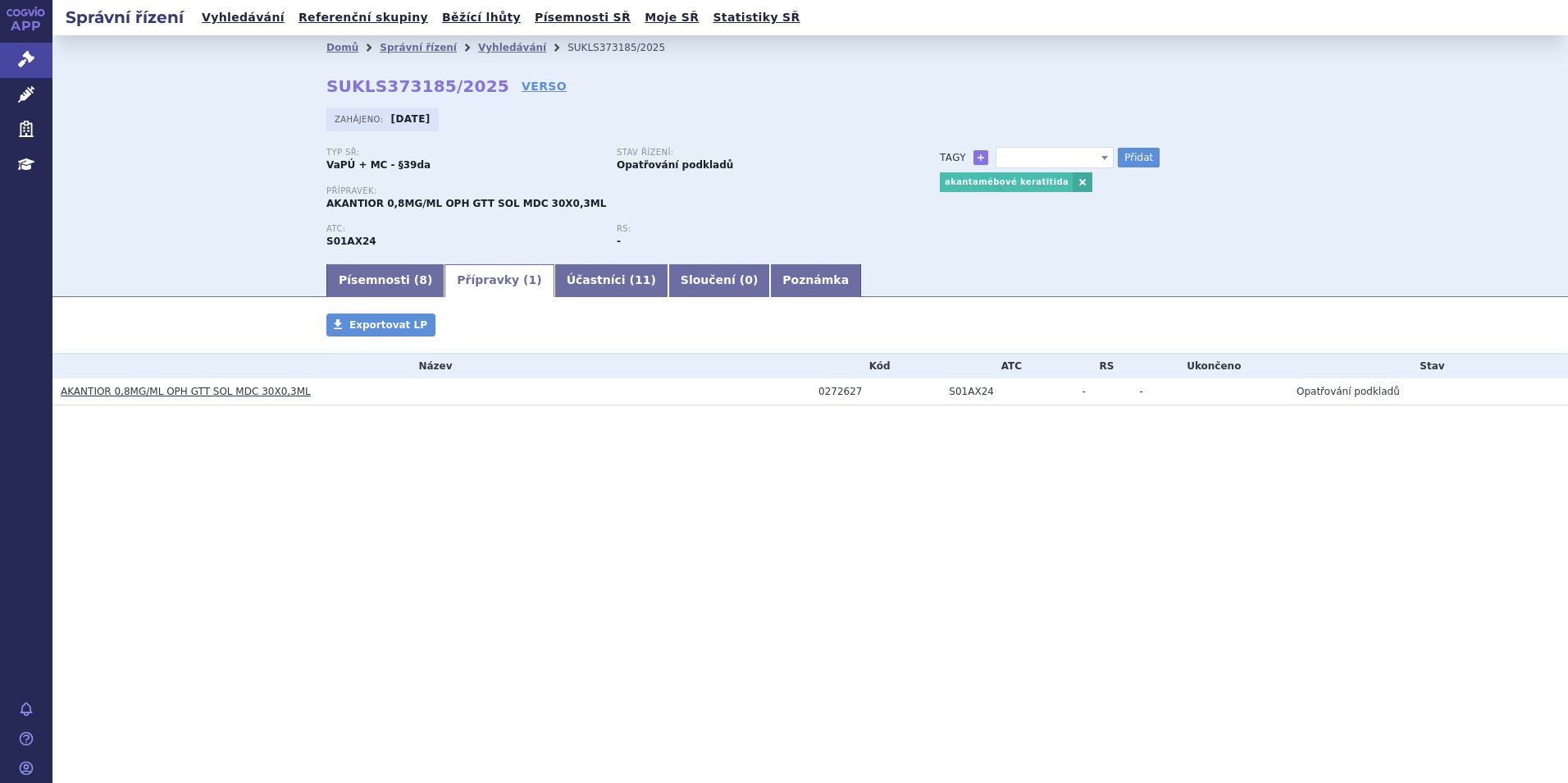
select select
click at [478, 46] on link "Vyhledávání" at bounding box center [512, 48] width 68 height 12
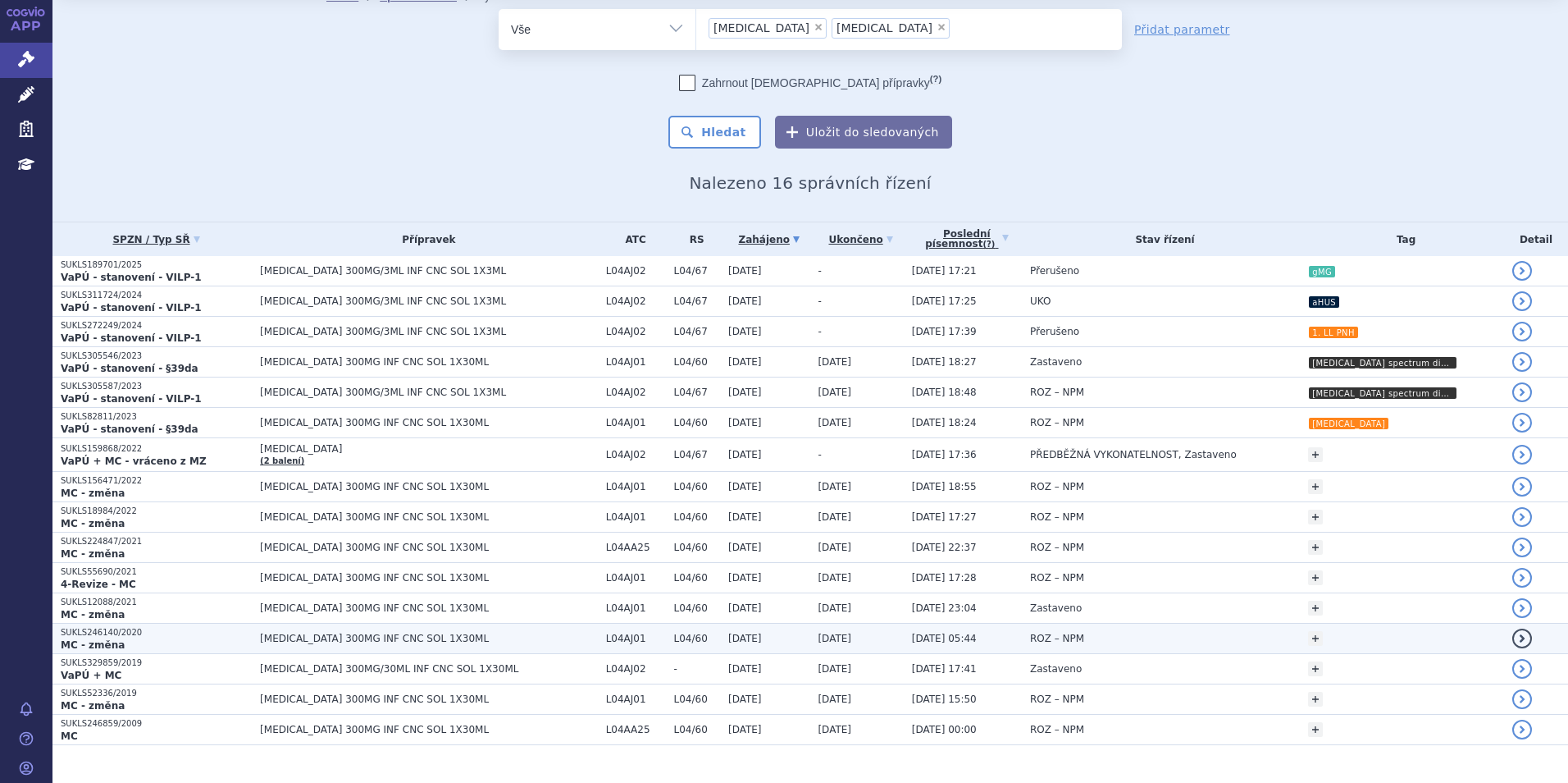
scroll to position [78, 0]
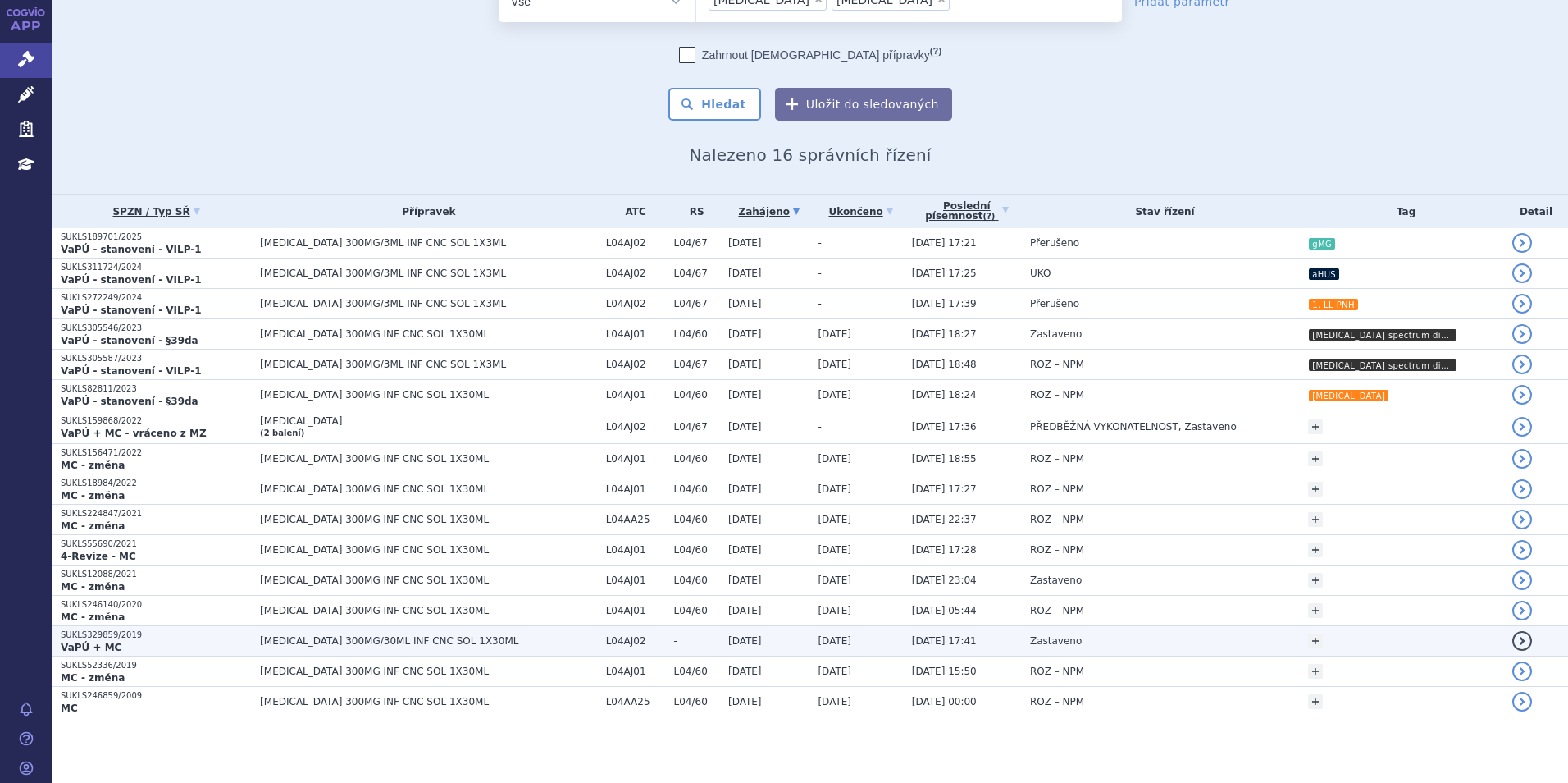
click at [452, 643] on span "ULTOMIRIS 300MG/30ML INF CNC SOL 1X30ML" at bounding box center [429, 641] width 338 height 12
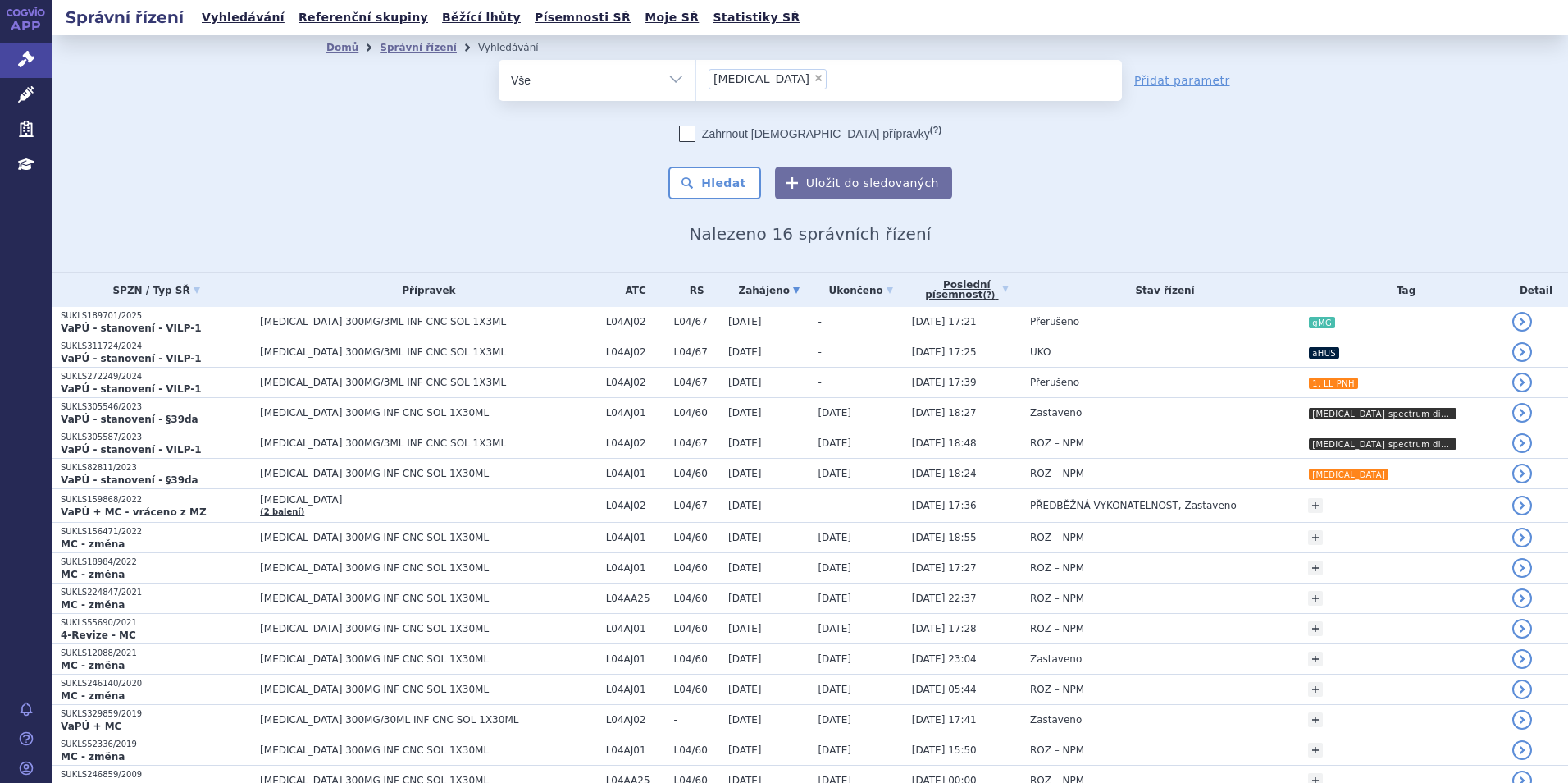
select select "[MEDICAL_DATA]"
click at [813, 73] on span "×" at bounding box center [818, 78] width 10 height 10
click at [696, 73] on select "soliris ultomiris" at bounding box center [695, 80] width 1 height 41
select select
click at [761, 76] on ul at bounding box center [908, 78] width 425 height 35
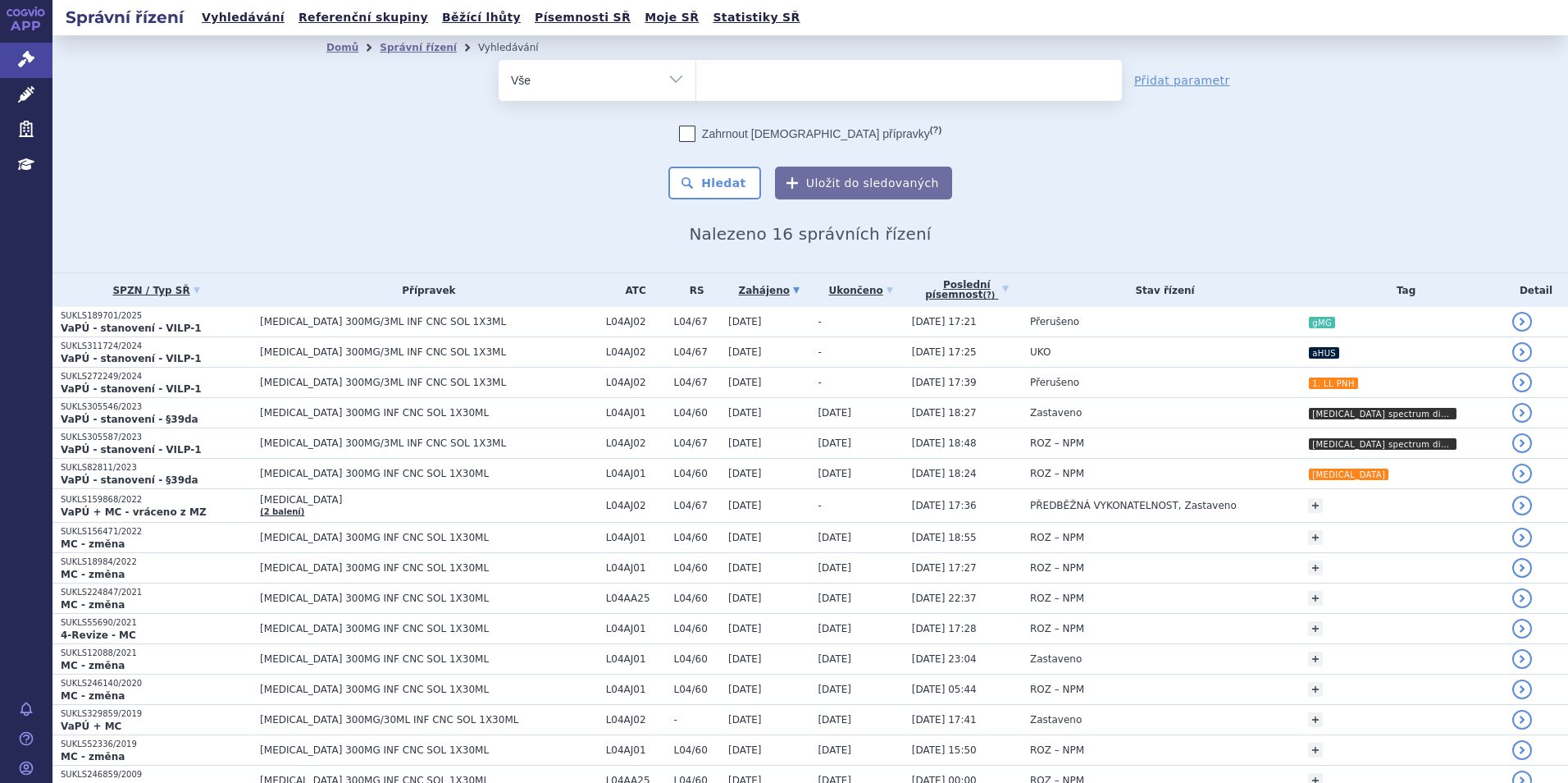
click at [696, 76] on select "soliris ultomiris" at bounding box center [695, 80] width 1 height 41
type input "BE"
type input "BECM"
type input "BECMA"
select select "BECMA"
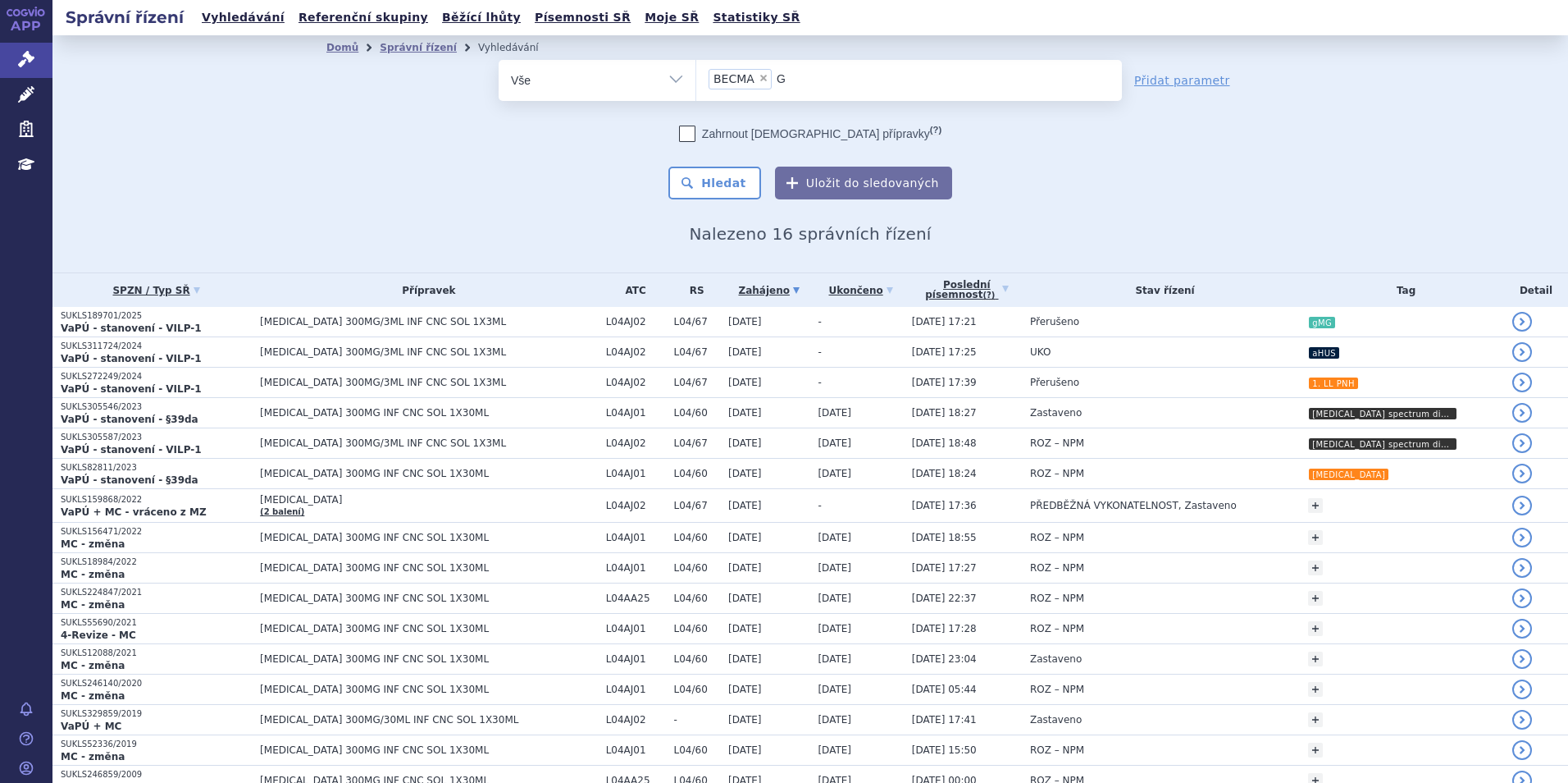
type input "GE"
type input "G"
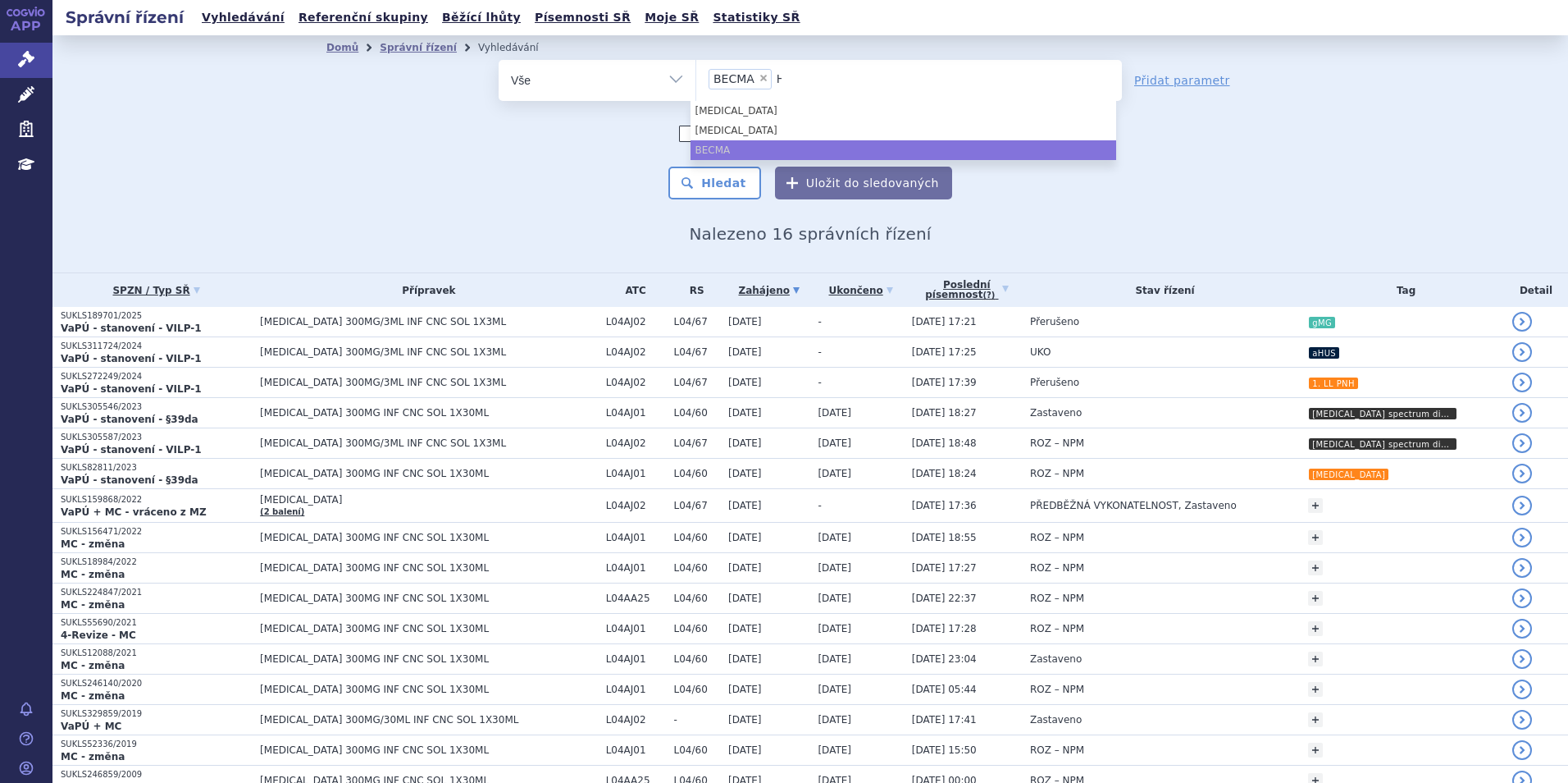
type input "HE"
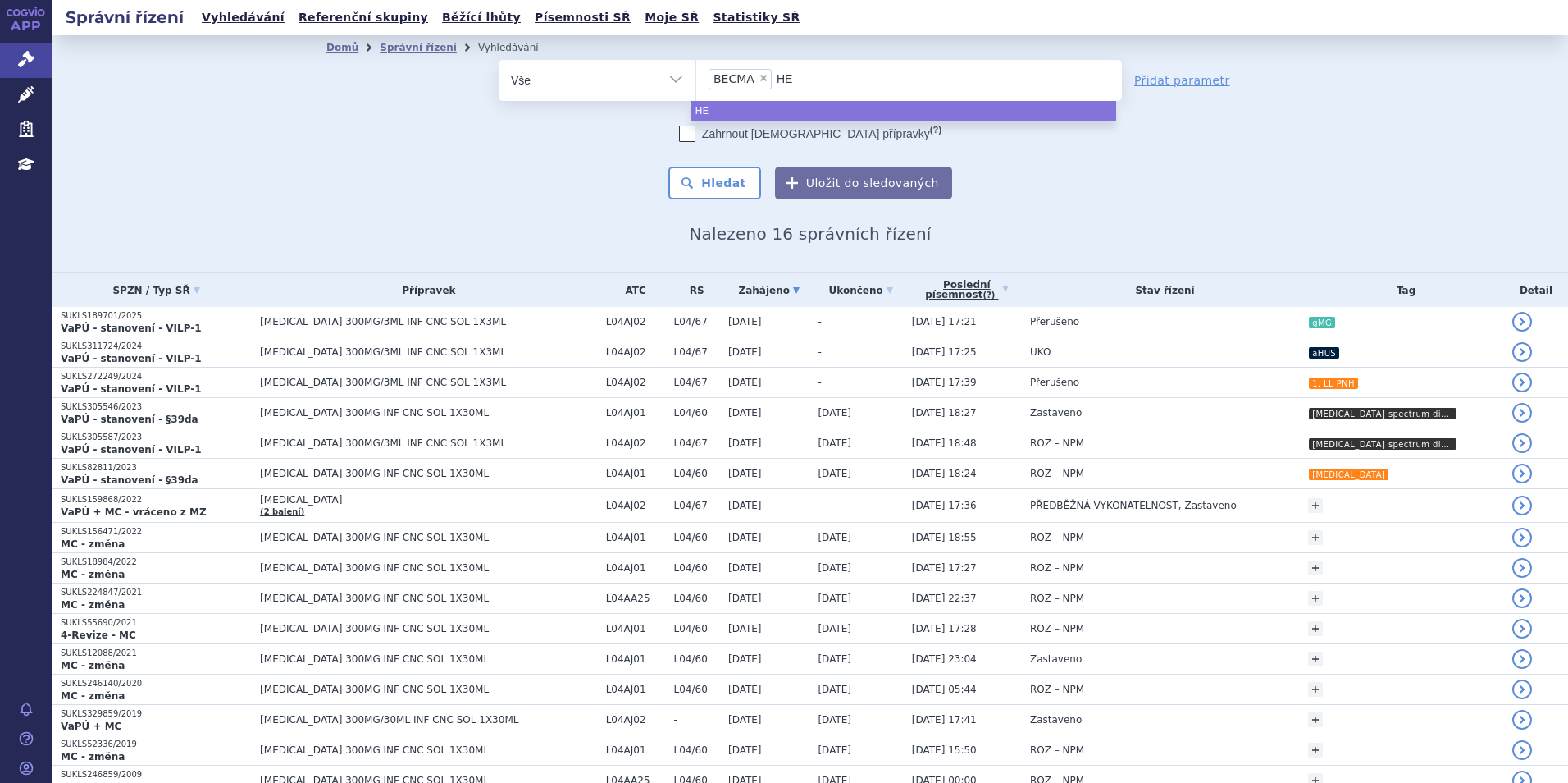
type input "HEP"
type input "HEPC"
type input "HEPCLU"
type input "HEPCLUD"
type input "HEPCLUDE"
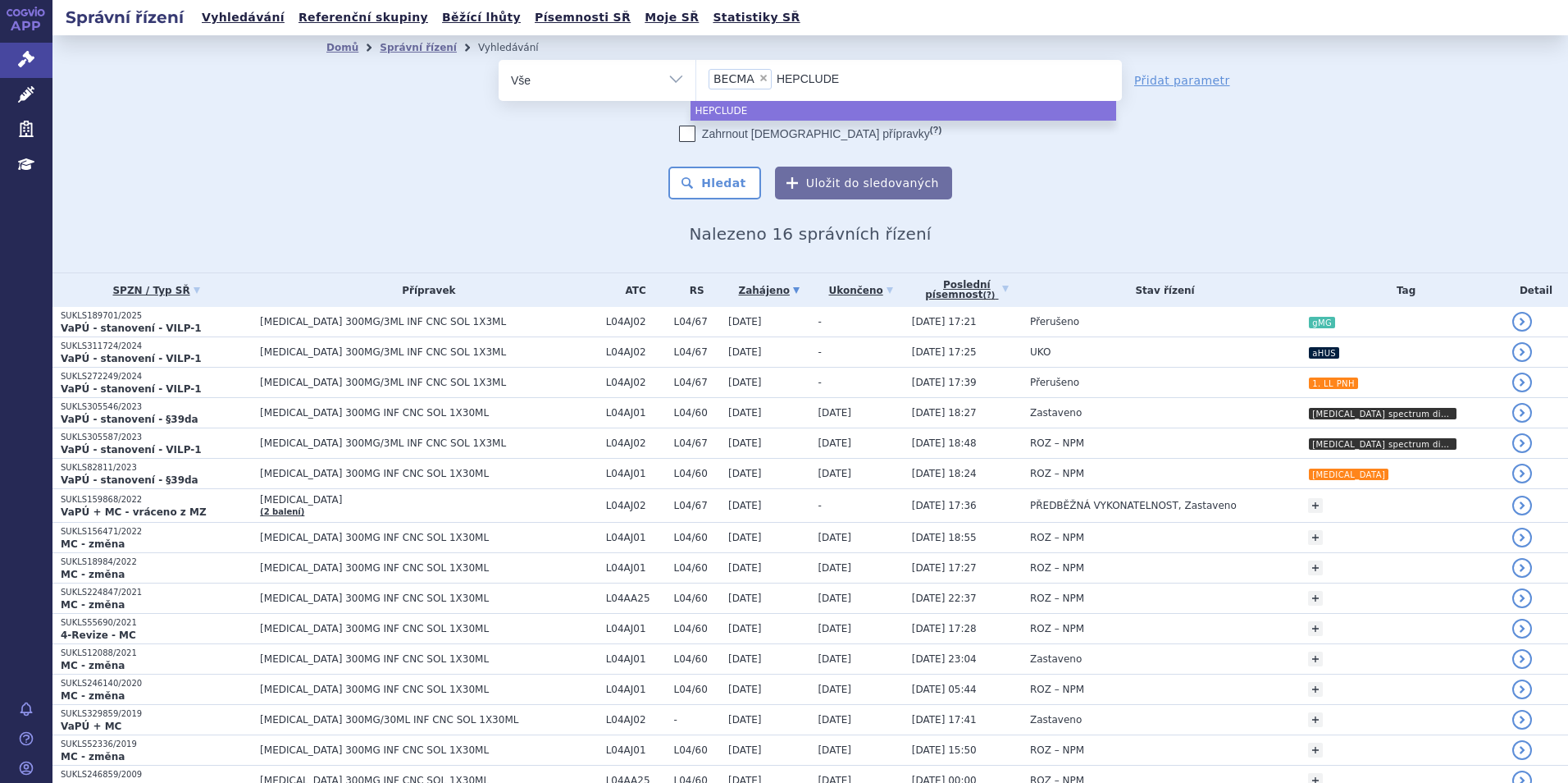
type input "HEPCLUDEX"
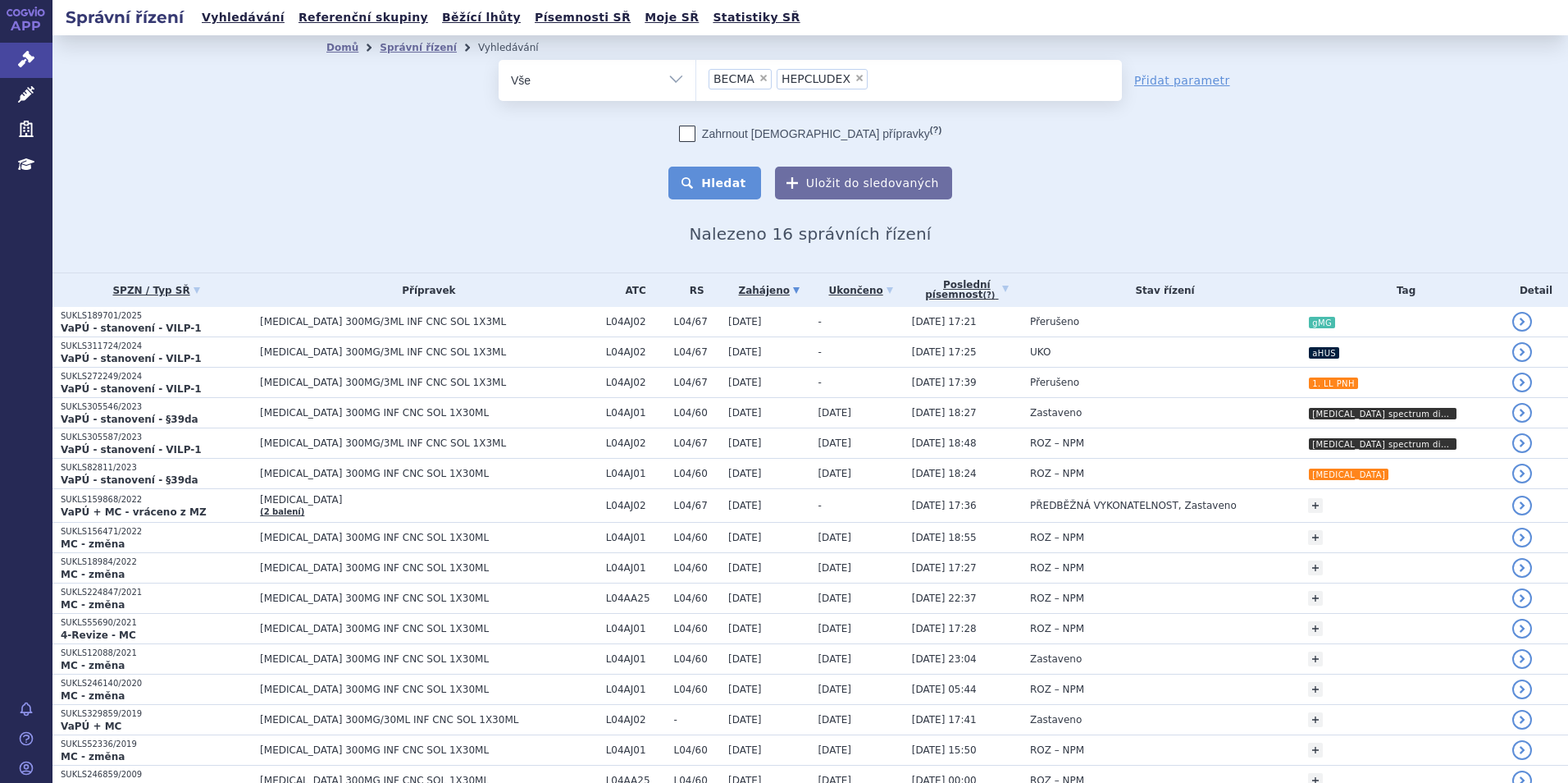
click at [725, 191] on button "Hledat" at bounding box center [714, 183] width 92 height 33
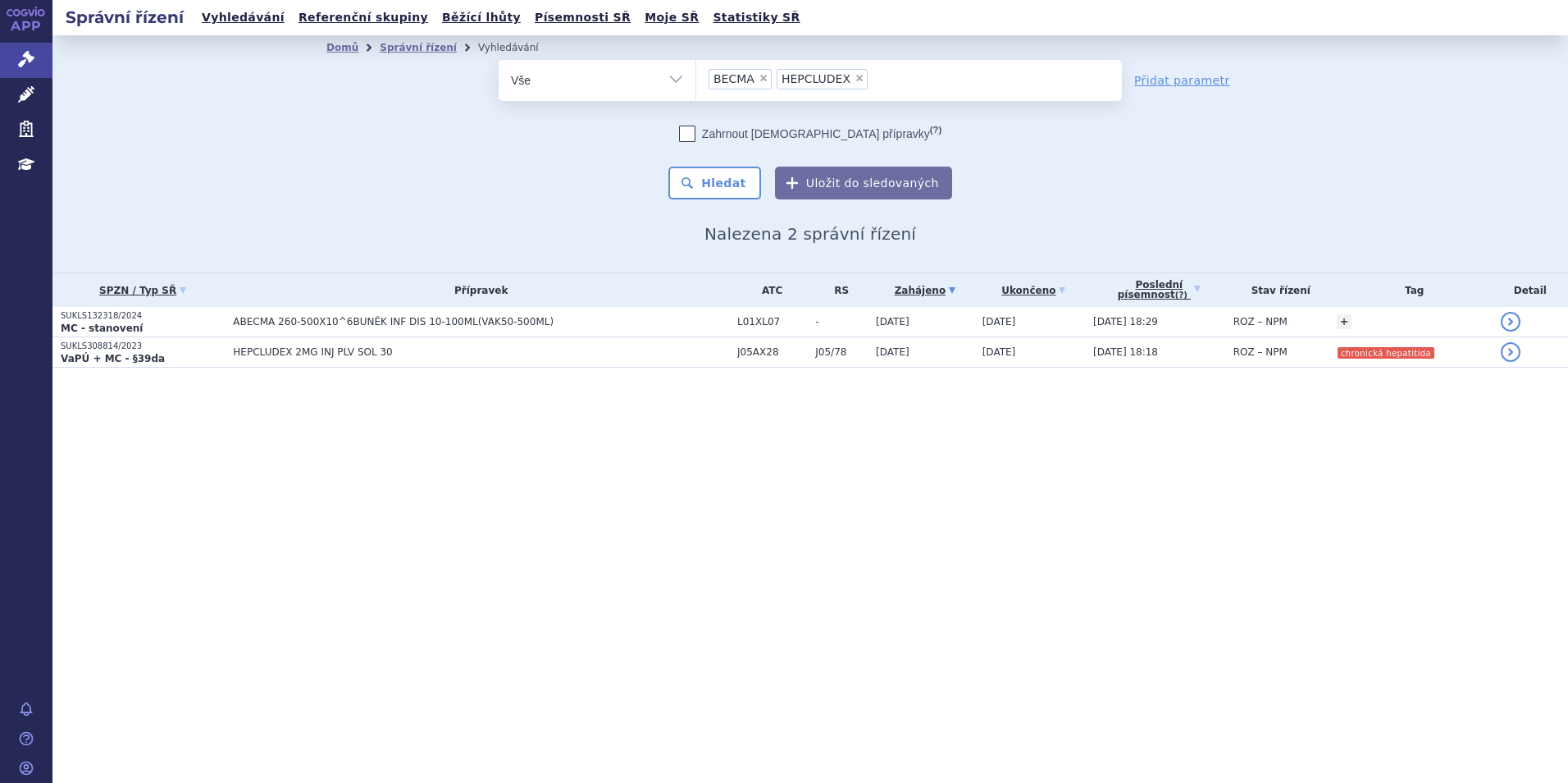
click at [950, 682] on div "Správní řízení Vyhledávání Referenční skupiny Běžící lhůty Písemnosti SŘ Moje S…" at bounding box center [810, 392] width 1515 height 783
